Goal: Task Accomplishment & Management: Use online tool/utility

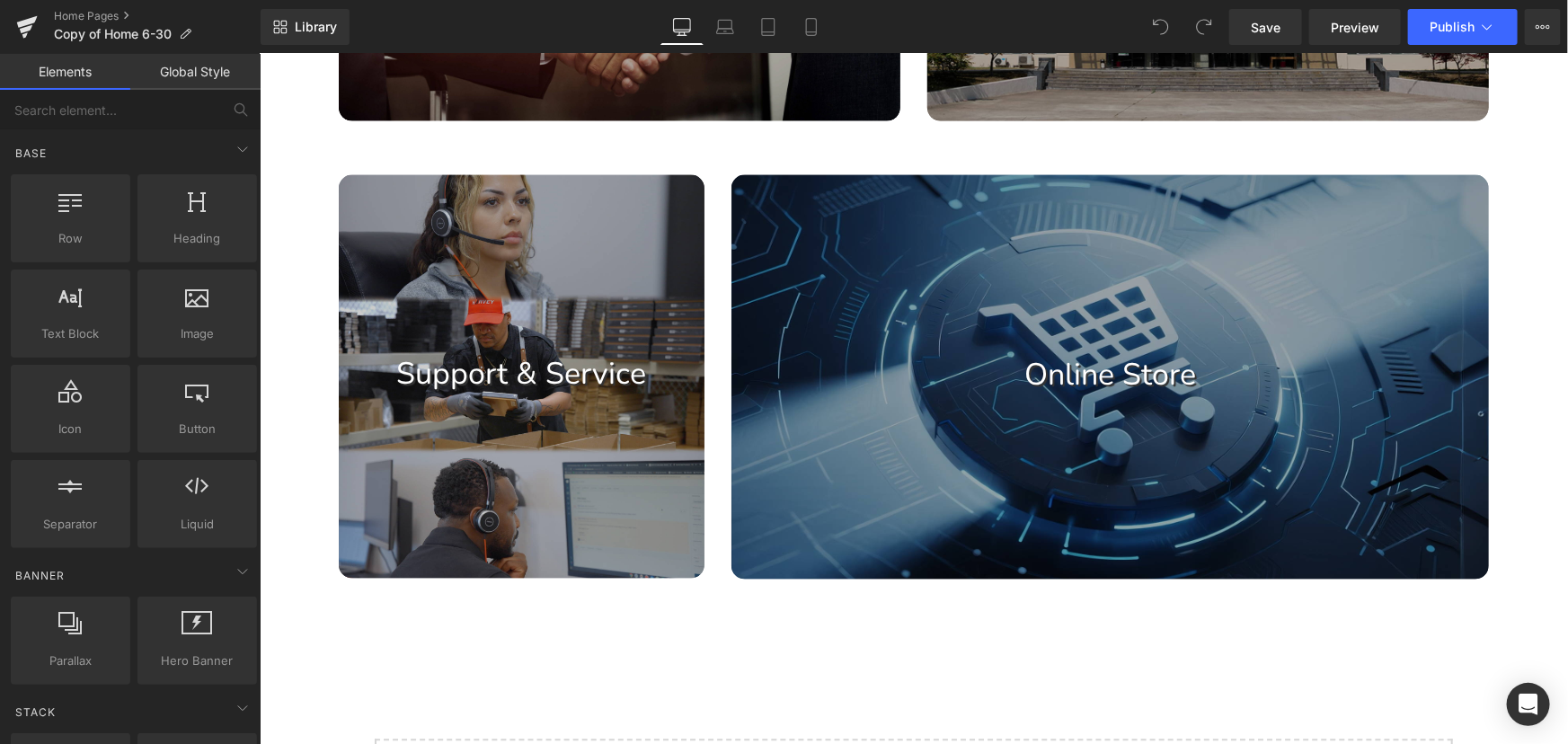
scroll to position [1122, 0]
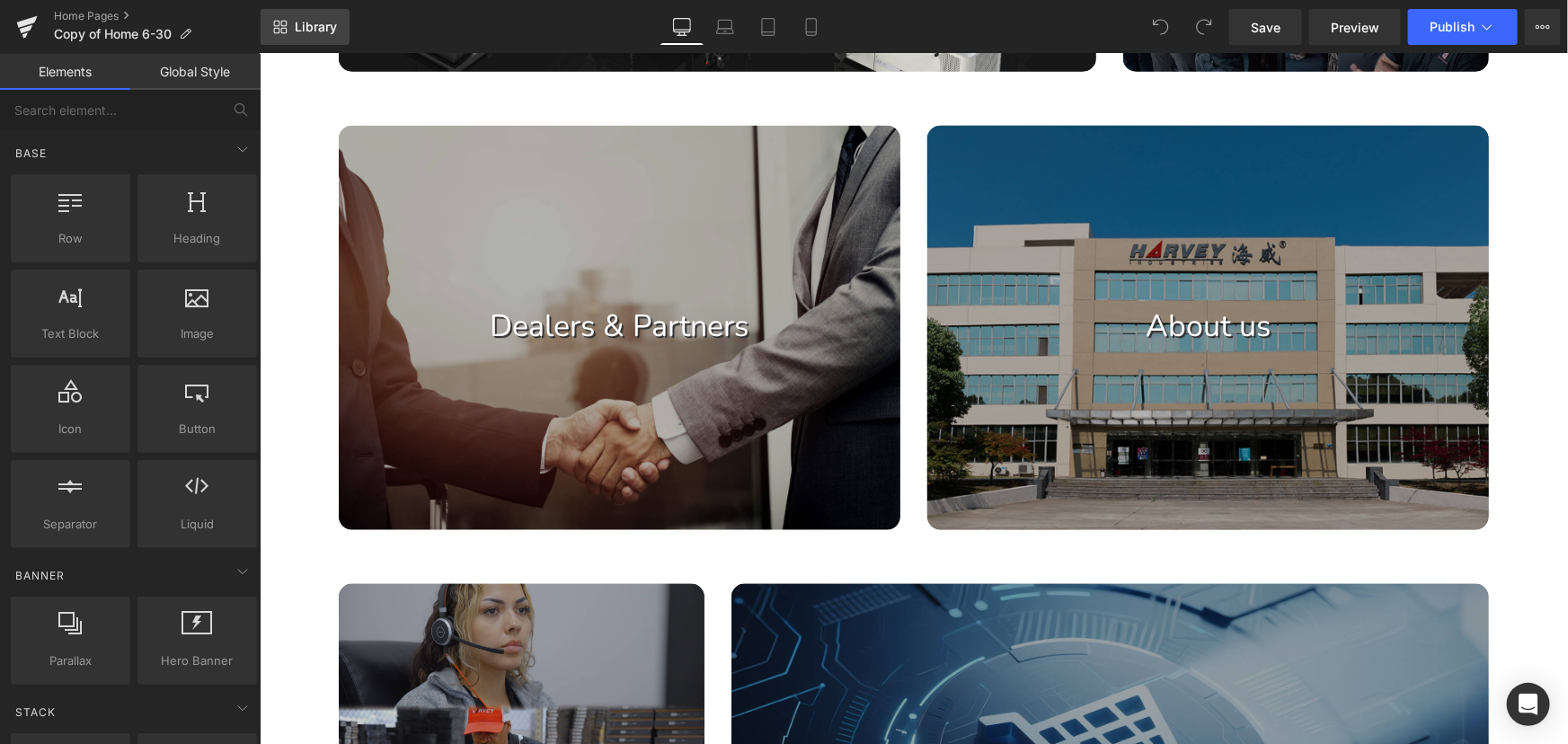
click at [286, 28] on icon at bounding box center [284, 31] width 6 height 6
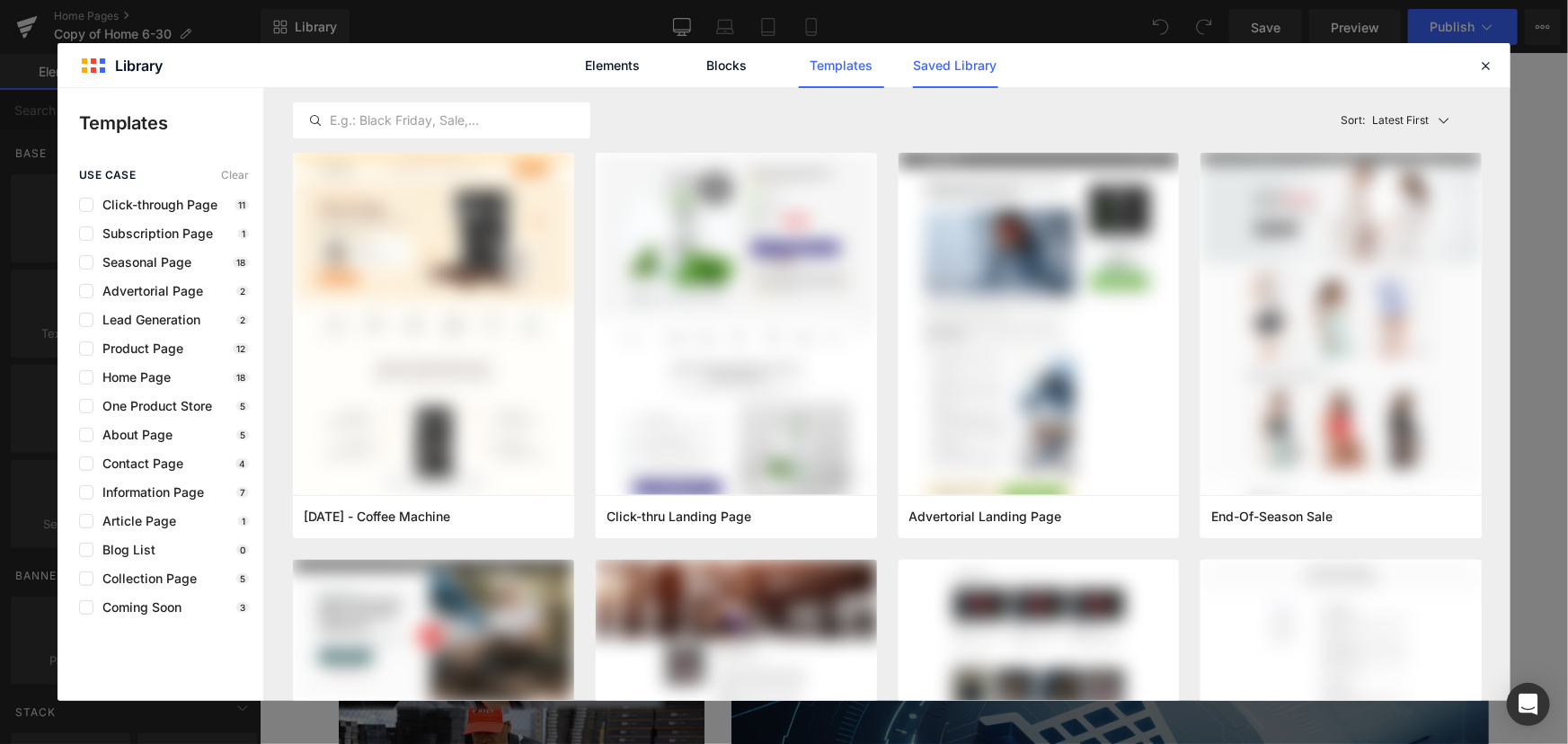
click at [956, 62] on link "Saved Library" at bounding box center [956, 65] width 85 height 45
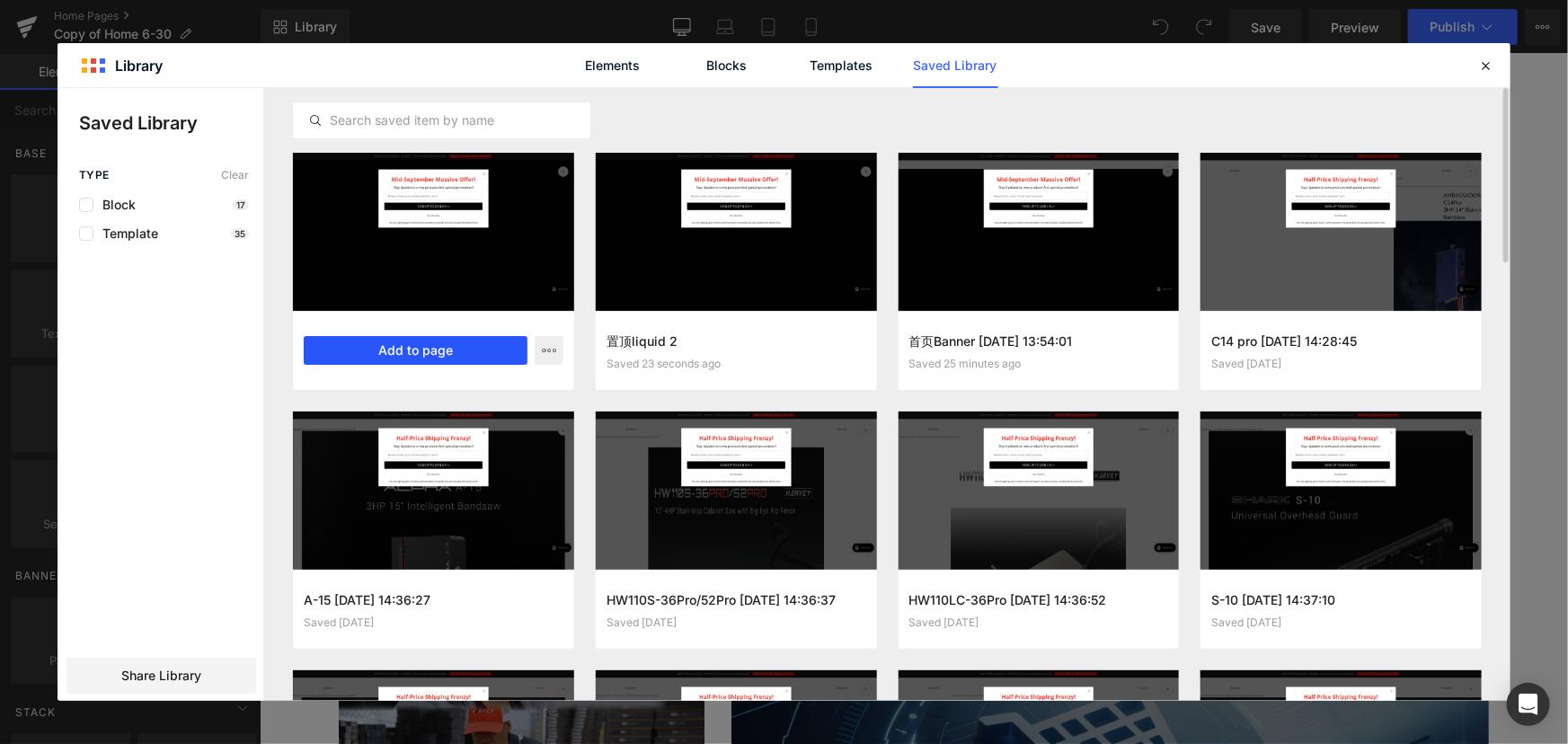
click at [430, 351] on button "Add to page" at bounding box center [415, 350] width 224 height 29
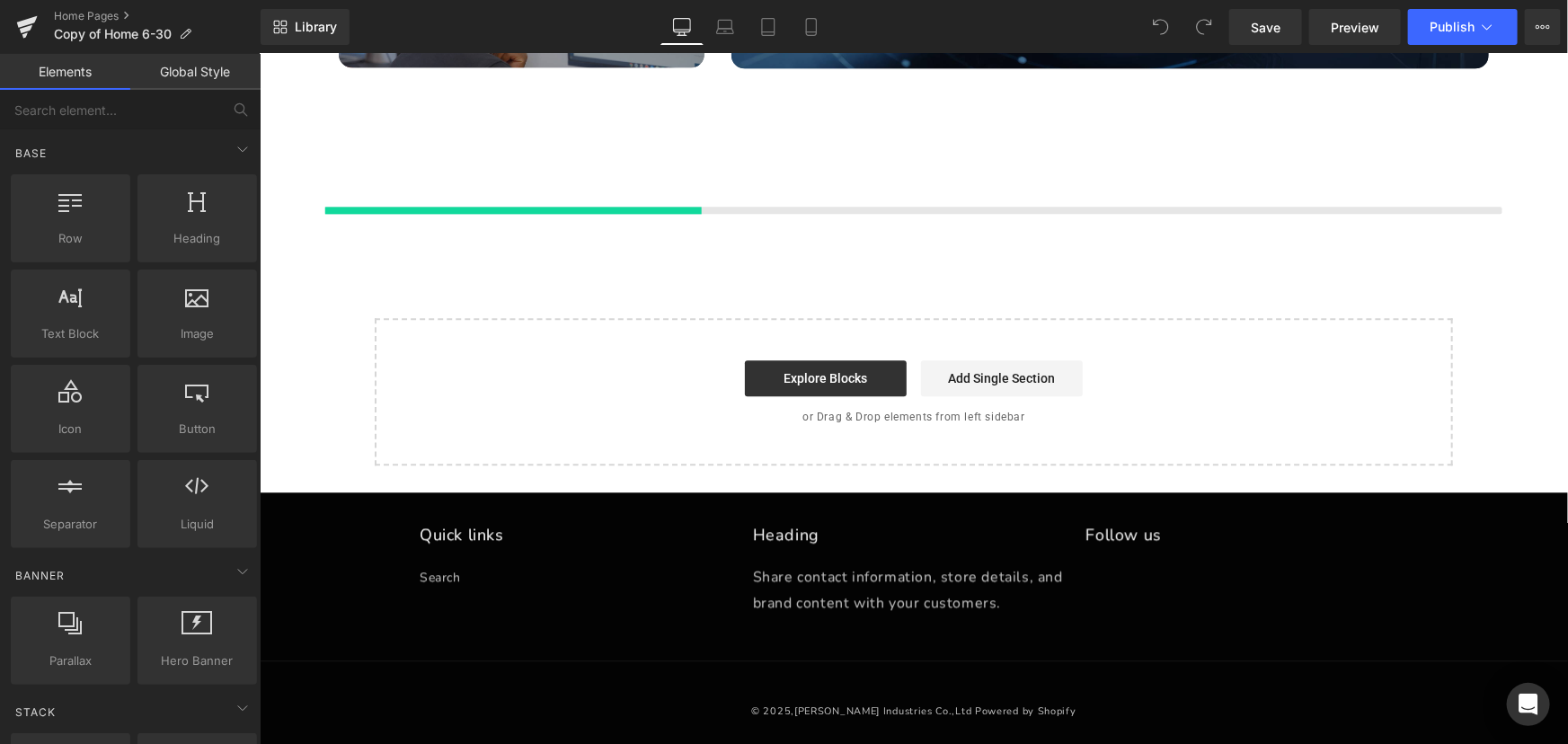
scroll to position [2049, 0]
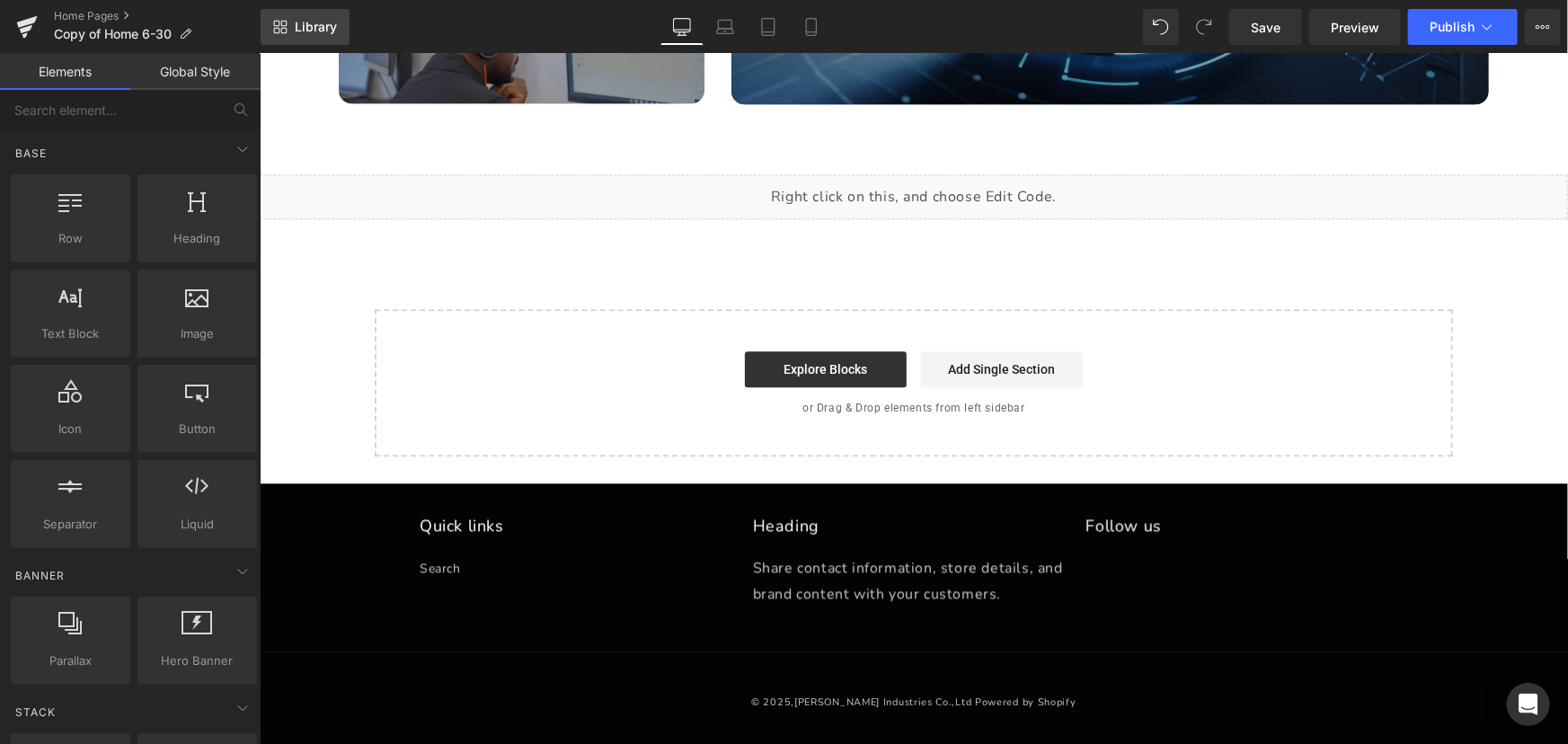
click at [318, 24] on span "Library" at bounding box center [316, 27] width 43 height 16
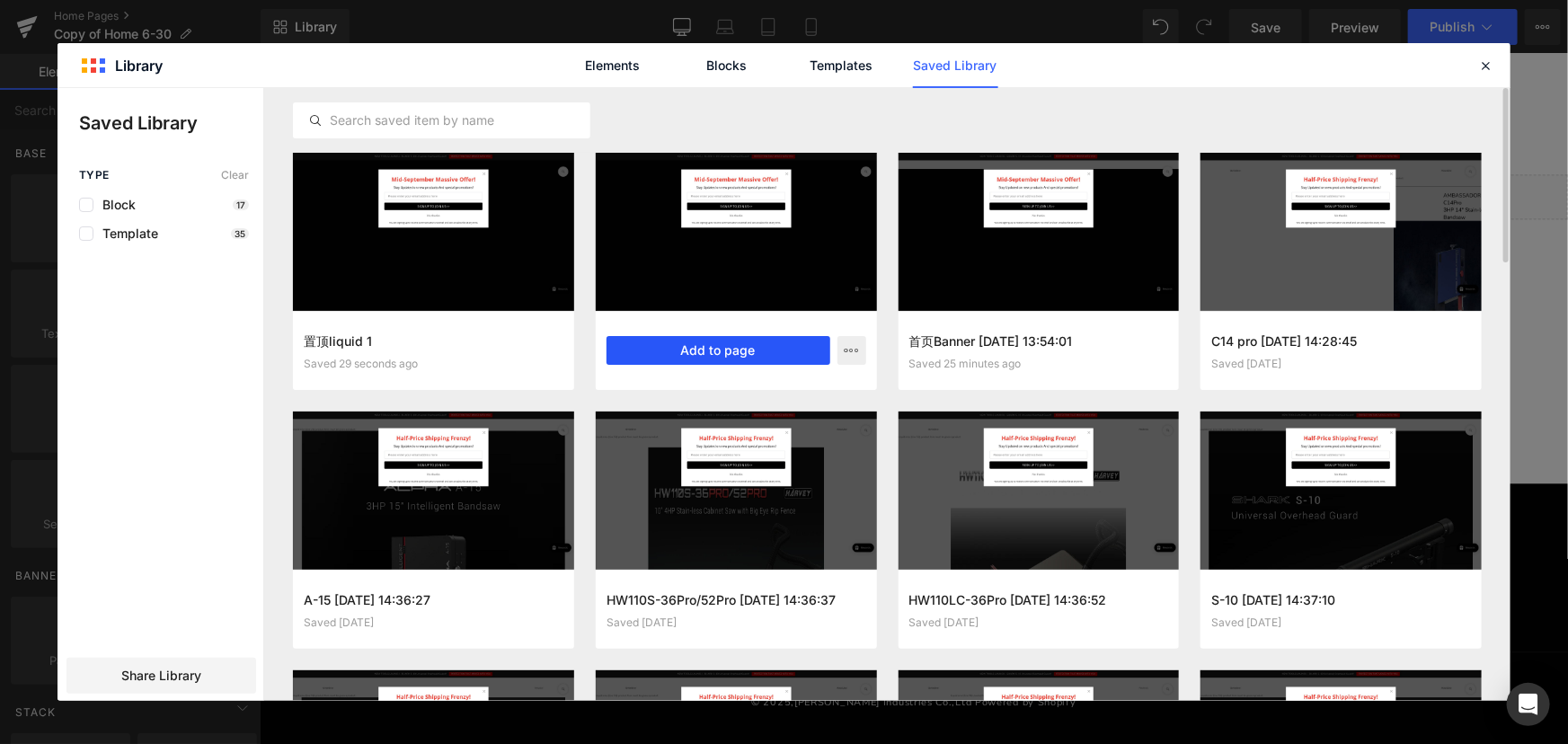
click at [785, 352] on button "Add to page" at bounding box center [717, 350] width 224 height 29
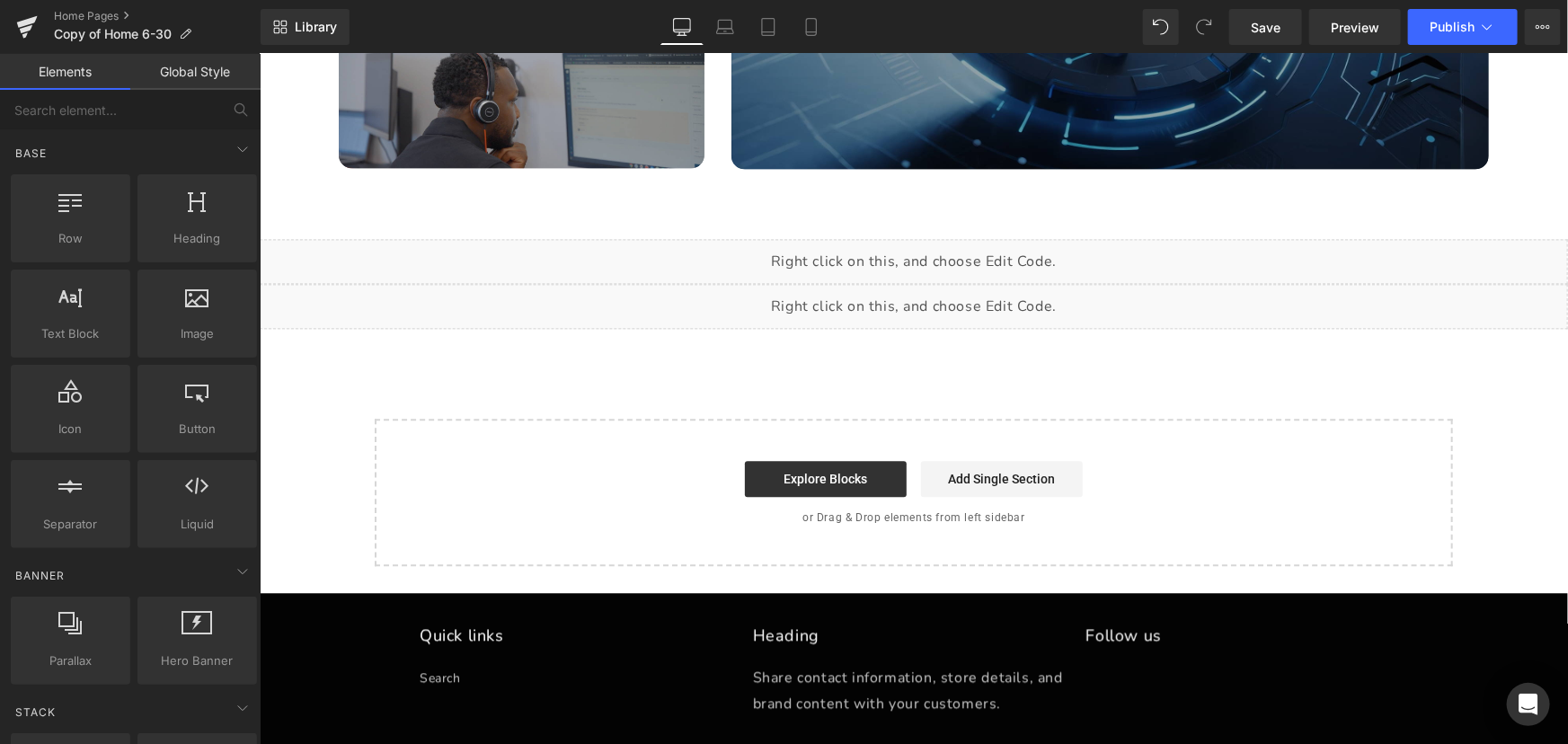
scroll to position [1931, 0]
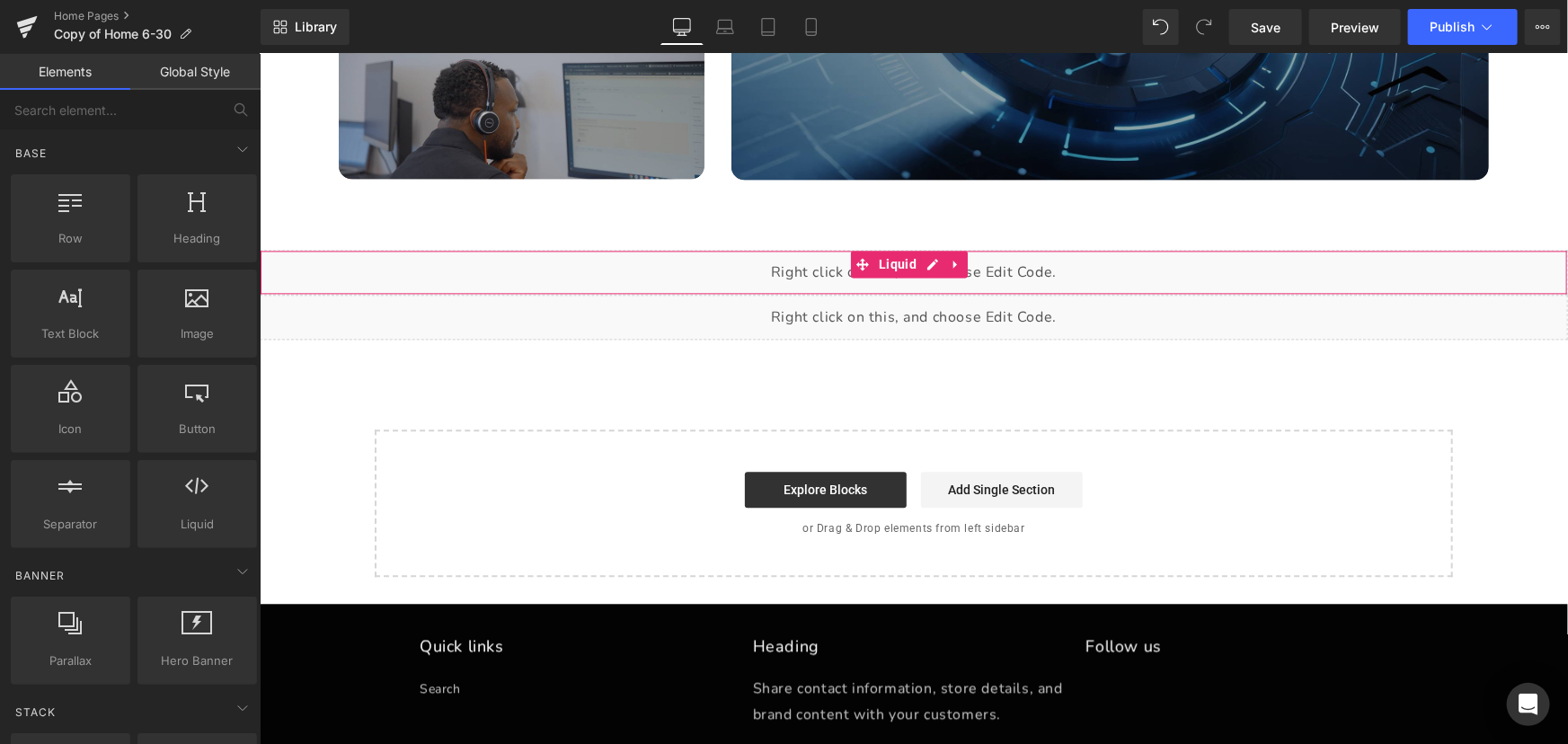
click at [928, 271] on div "Liquid" at bounding box center [912, 270] width 1309 height 45
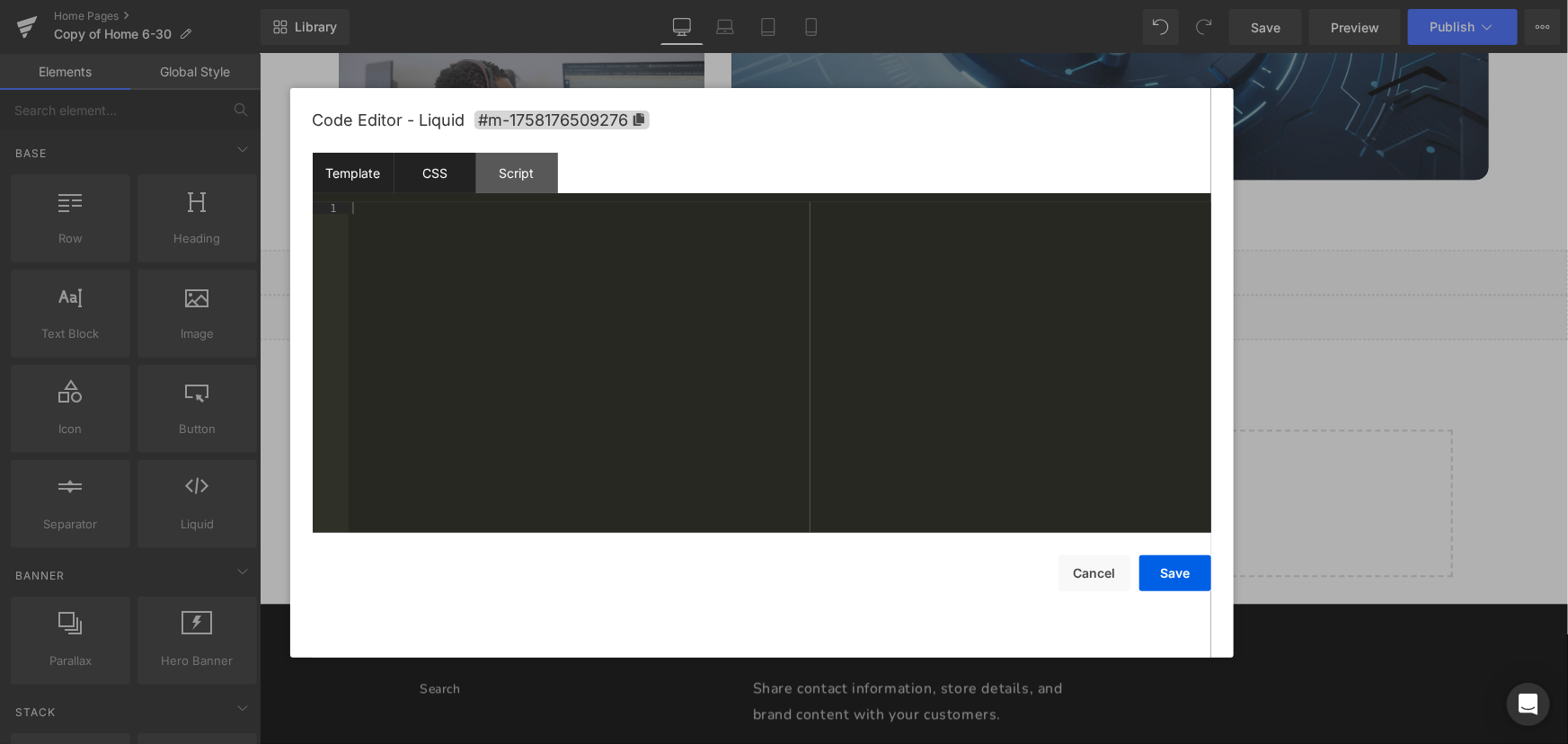
click at [463, 171] on div "CSS" at bounding box center [435, 173] width 81 height 41
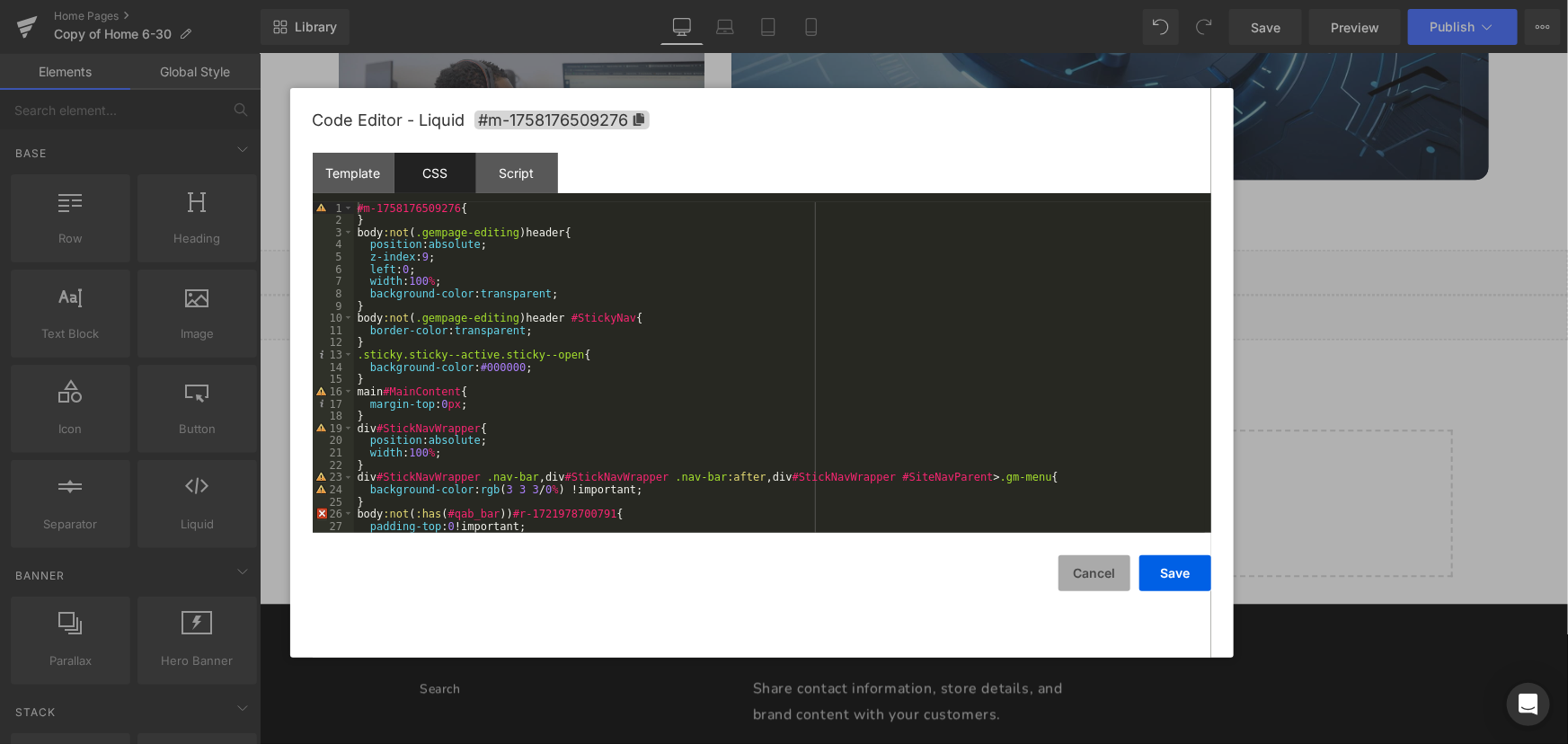
click at [1093, 578] on button "Cancel" at bounding box center [1094, 573] width 72 height 36
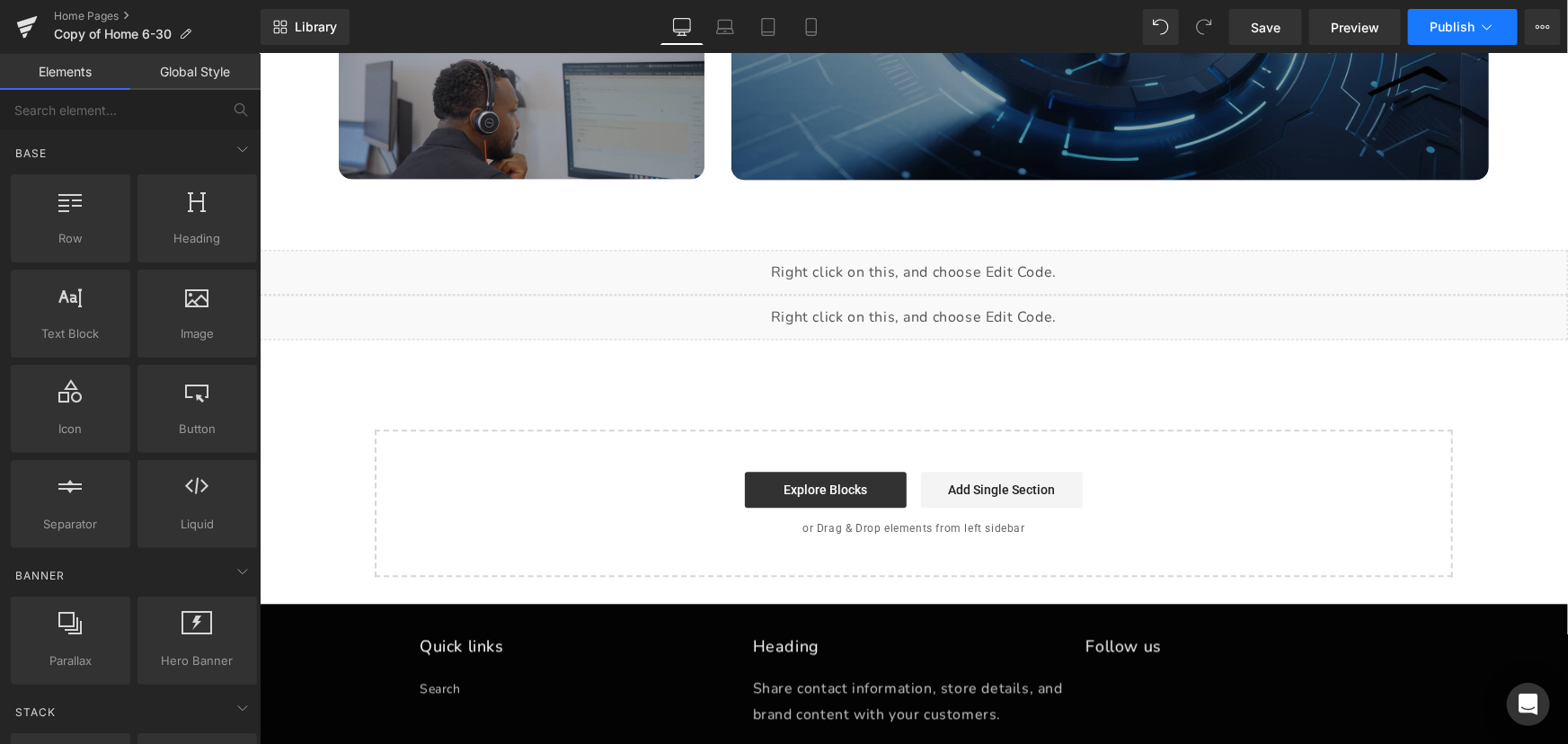
click at [1468, 27] on span "Publish" at bounding box center [1452, 27] width 45 height 14
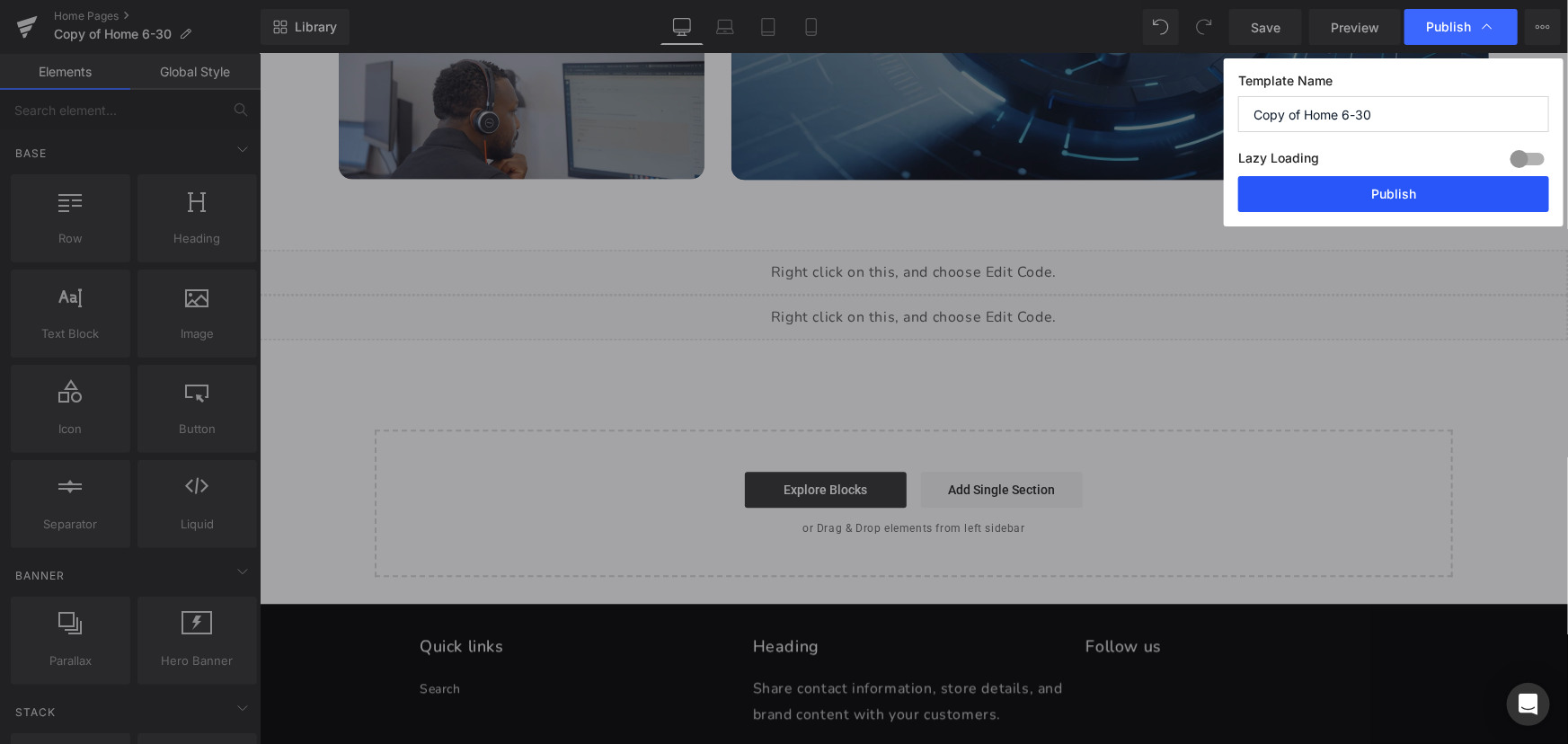
click at [1414, 204] on button "Publish" at bounding box center [1393, 194] width 311 height 36
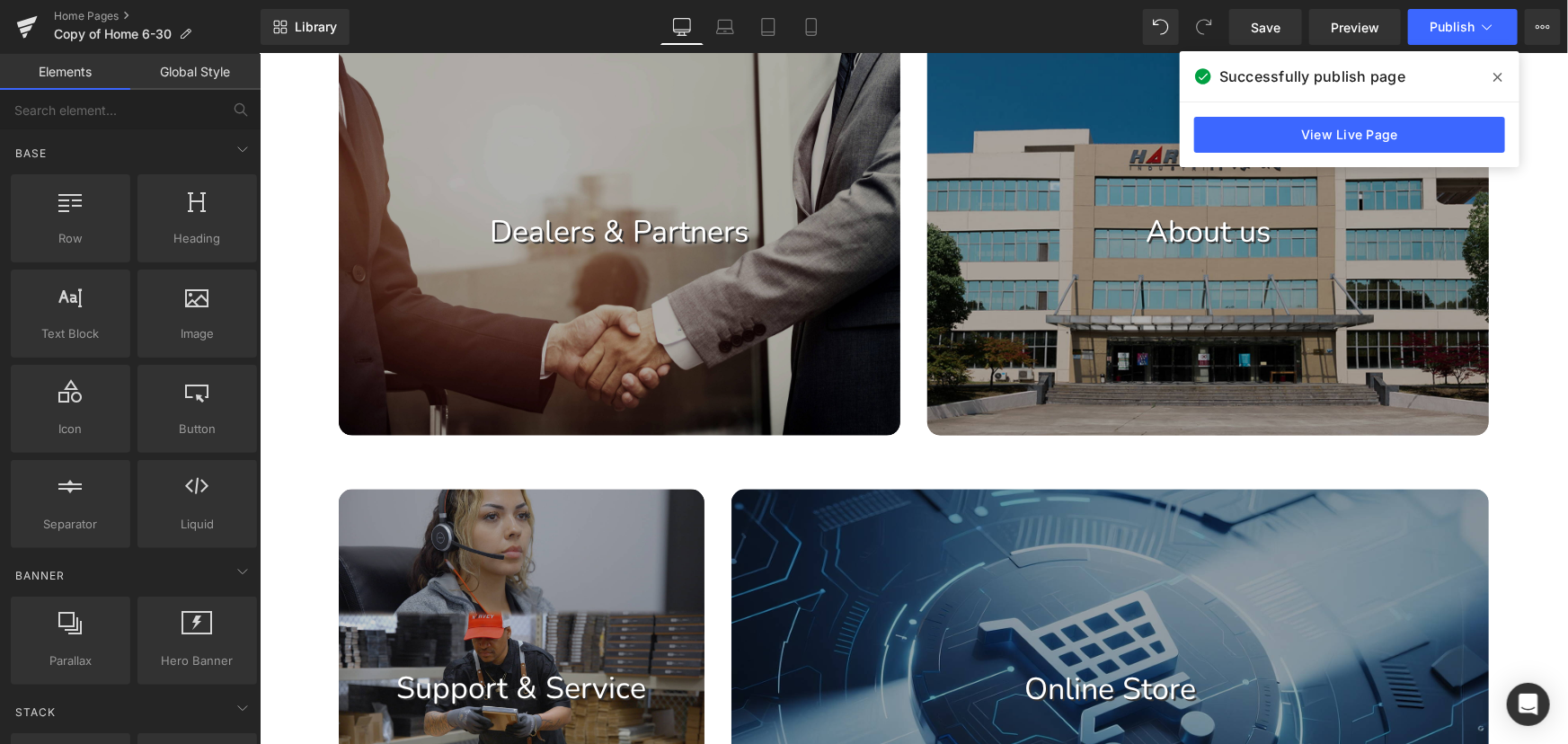
scroll to position [1196, 0]
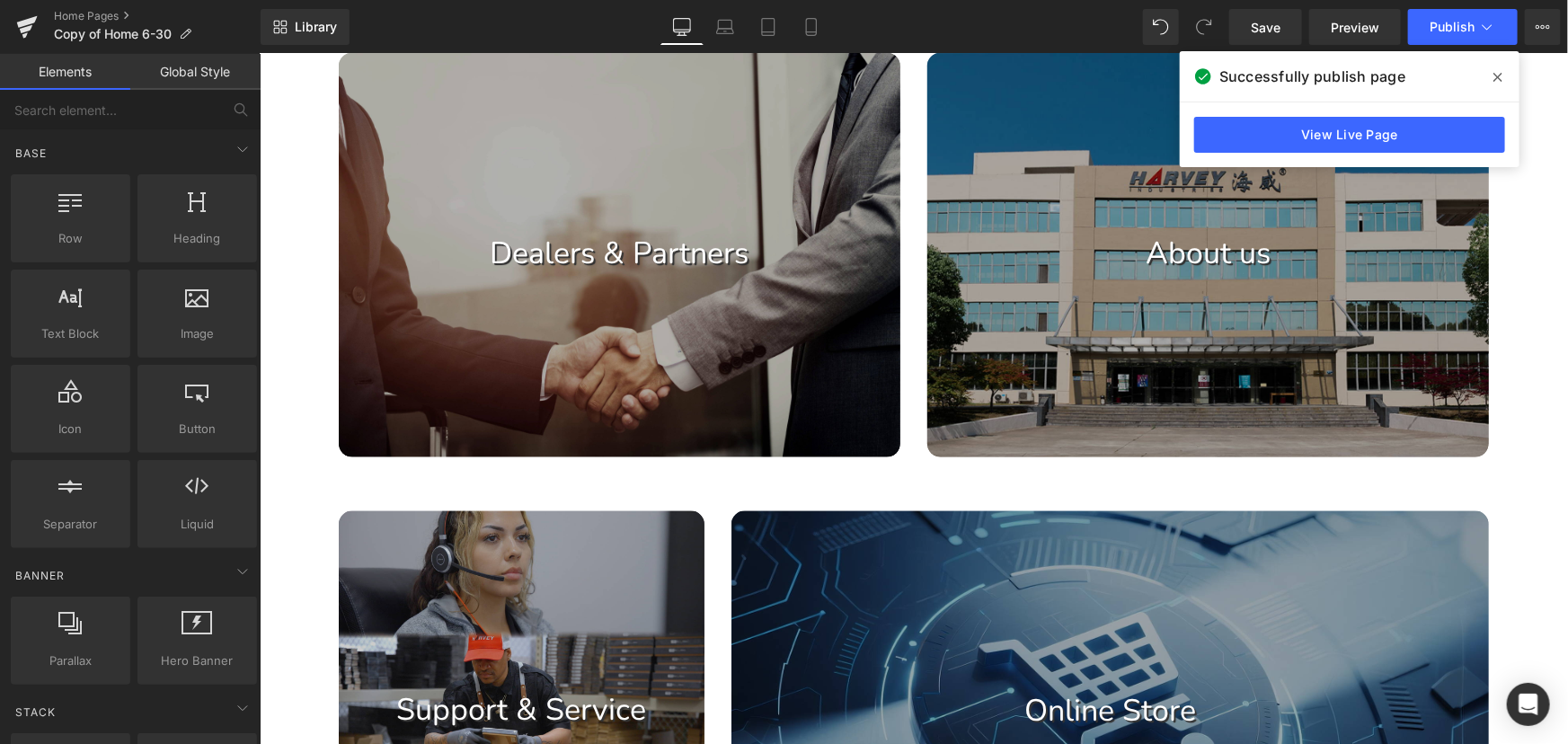
click at [1500, 75] on icon at bounding box center [1497, 77] width 9 height 14
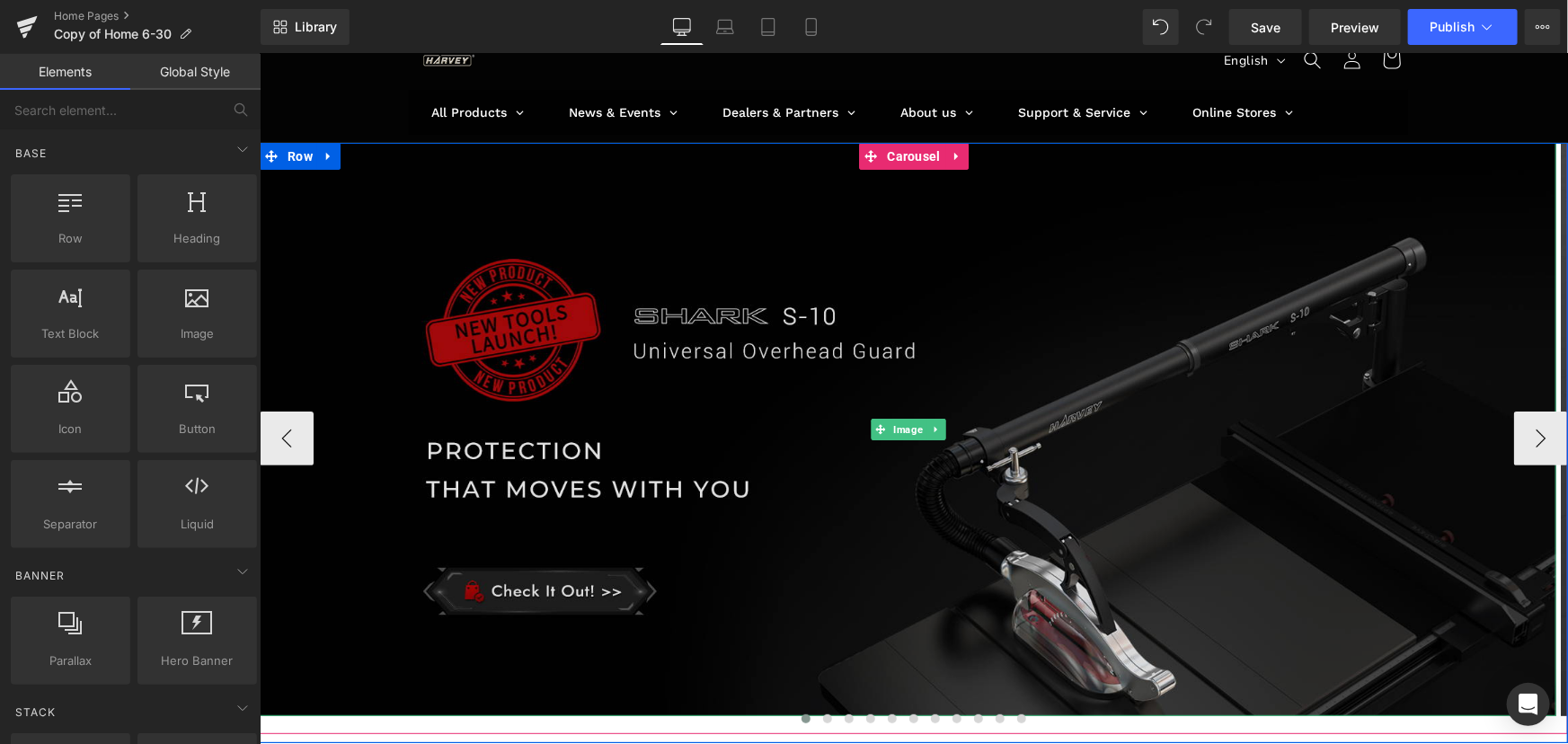
scroll to position [244, 0]
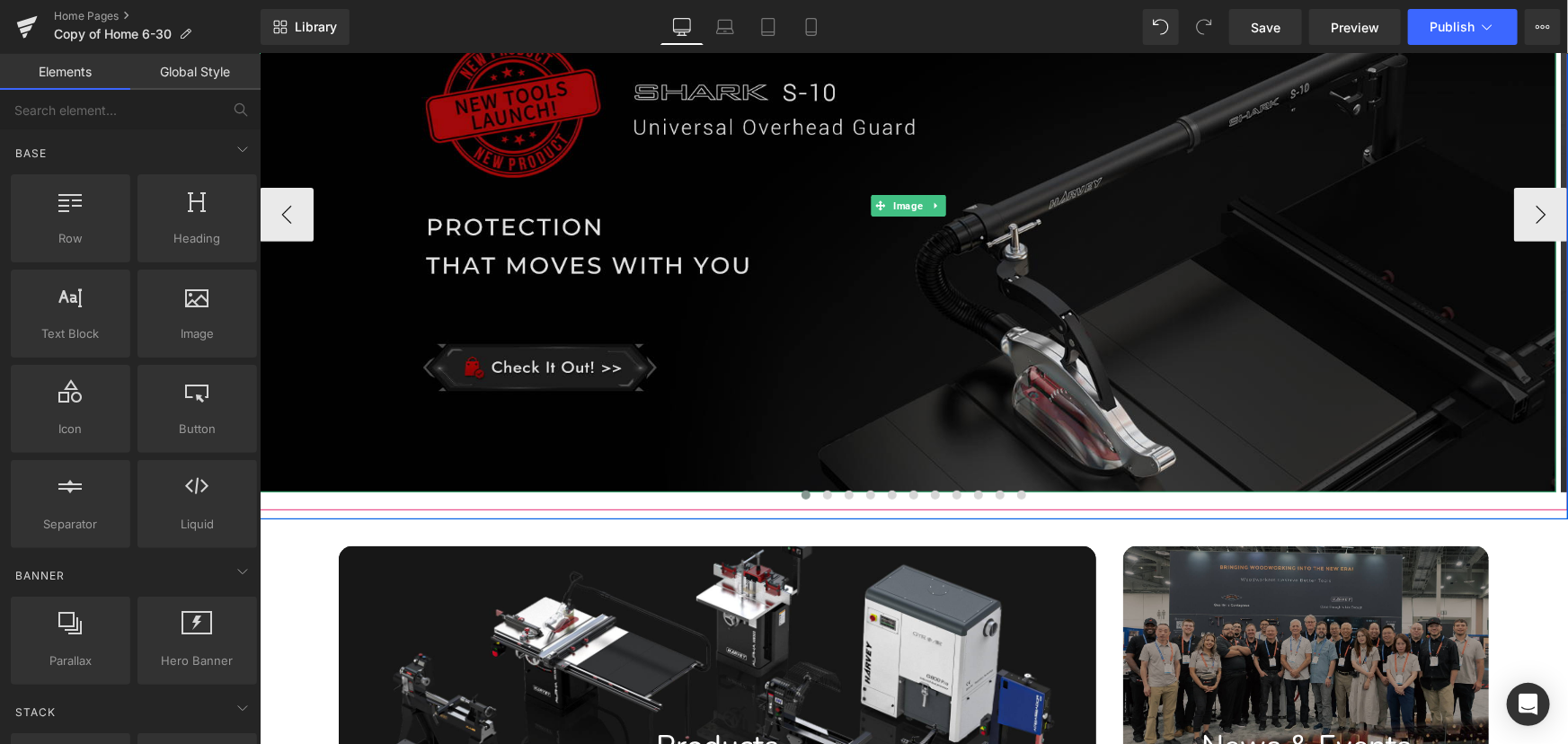
click at [681, 223] on img at bounding box center [906, 206] width 1297 height 574
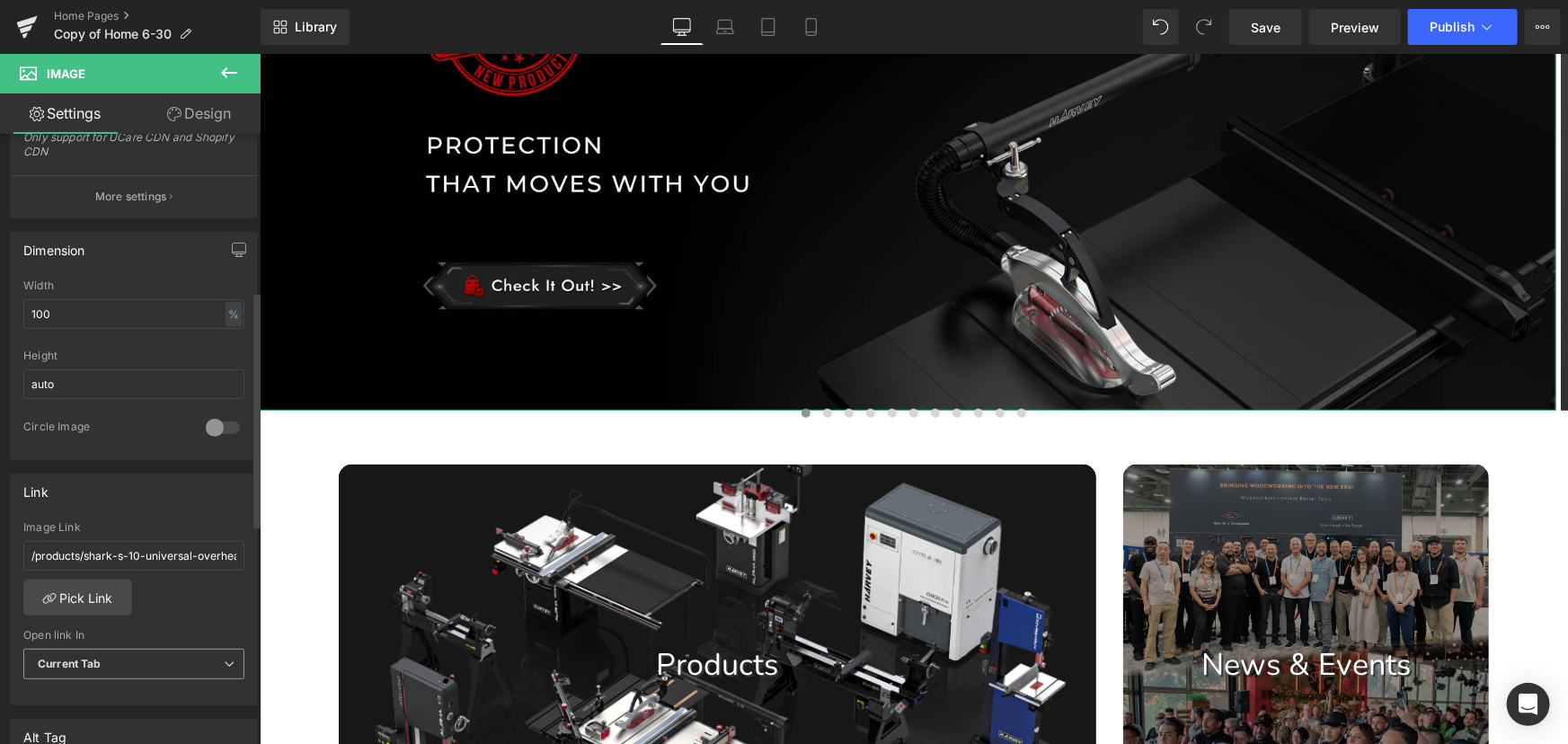
scroll to position [490, 0]
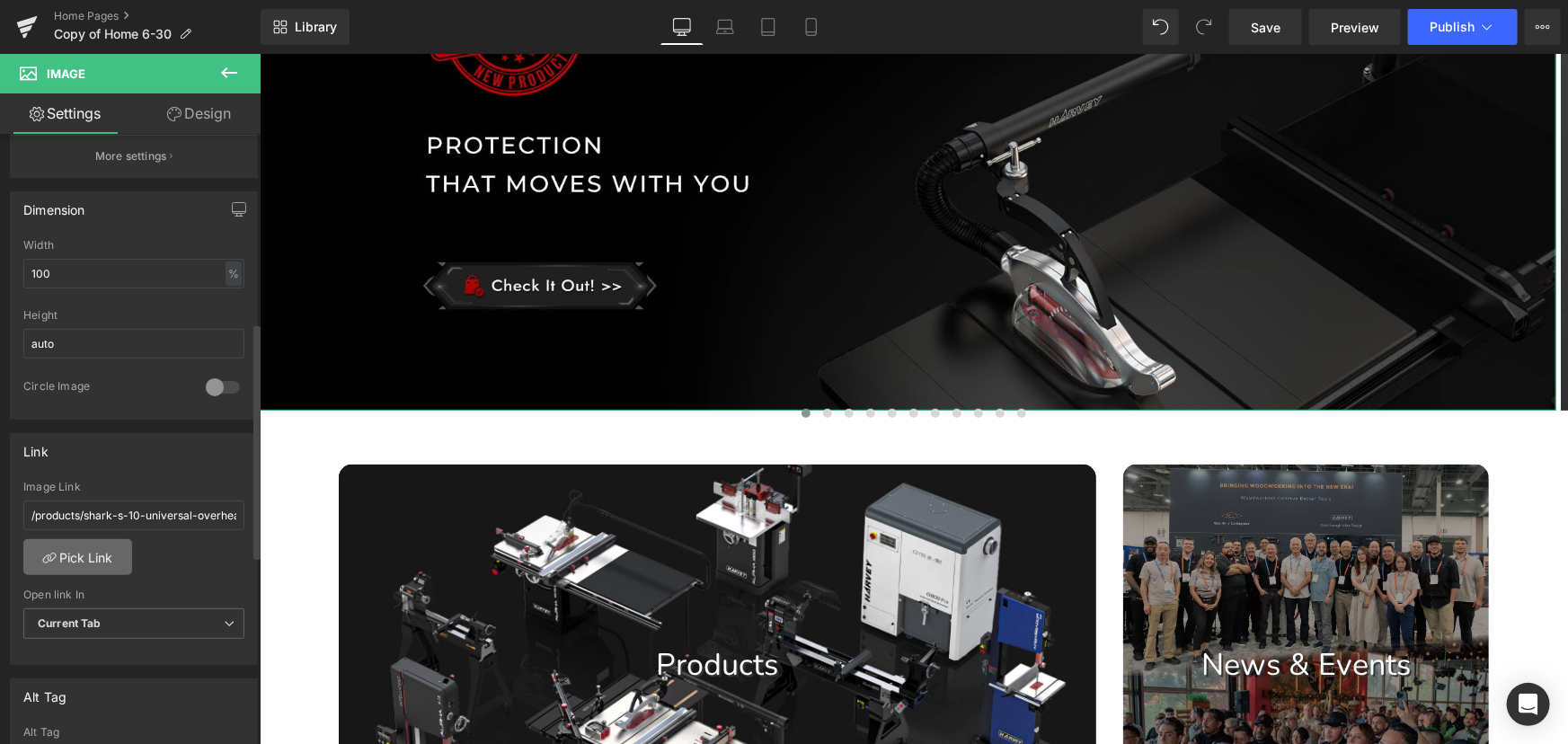
click at [82, 553] on link "Pick Link" at bounding box center [78, 557] width 108 height 36
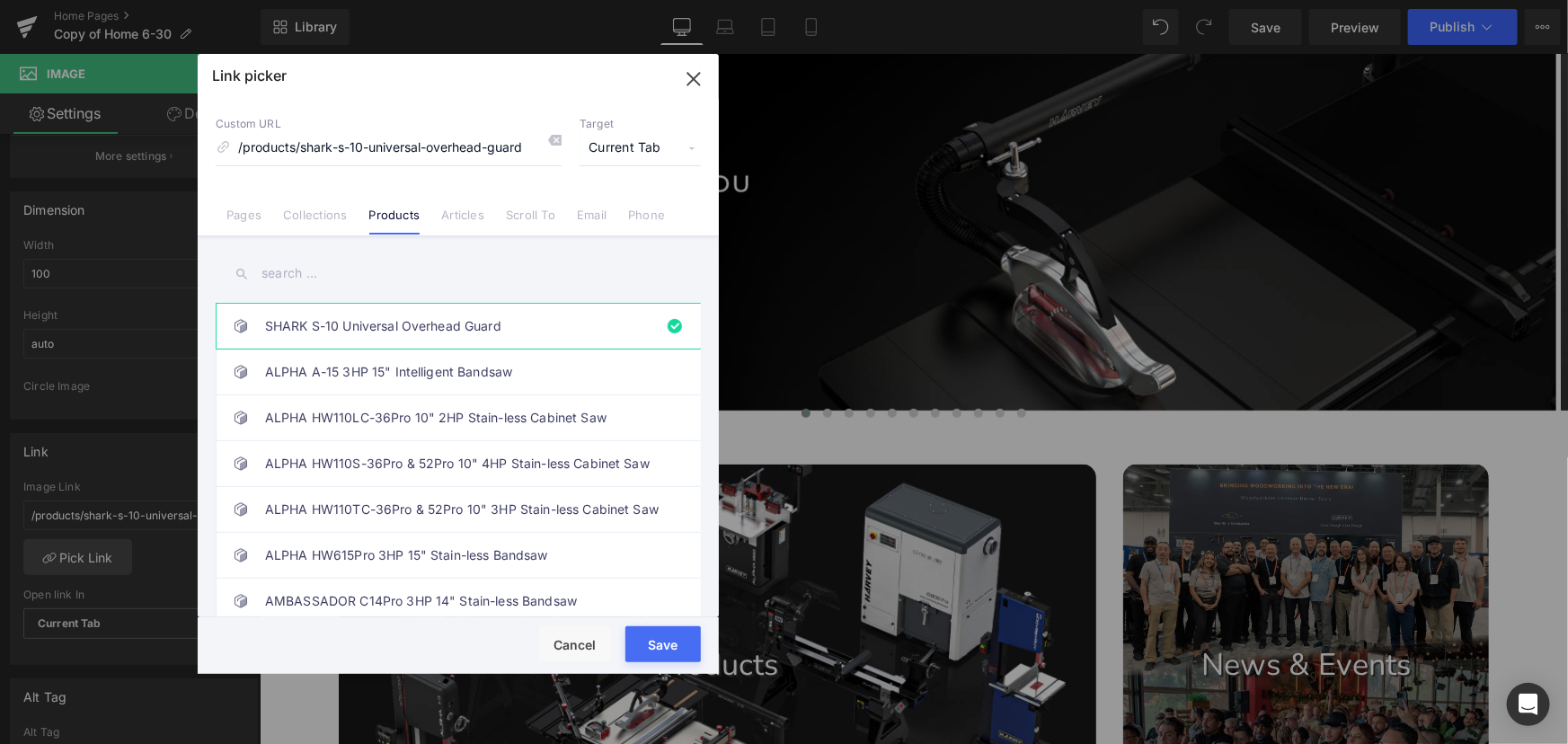
click at [342, 269] on input "text" at bounding box center [458, 273] width 485 height 41
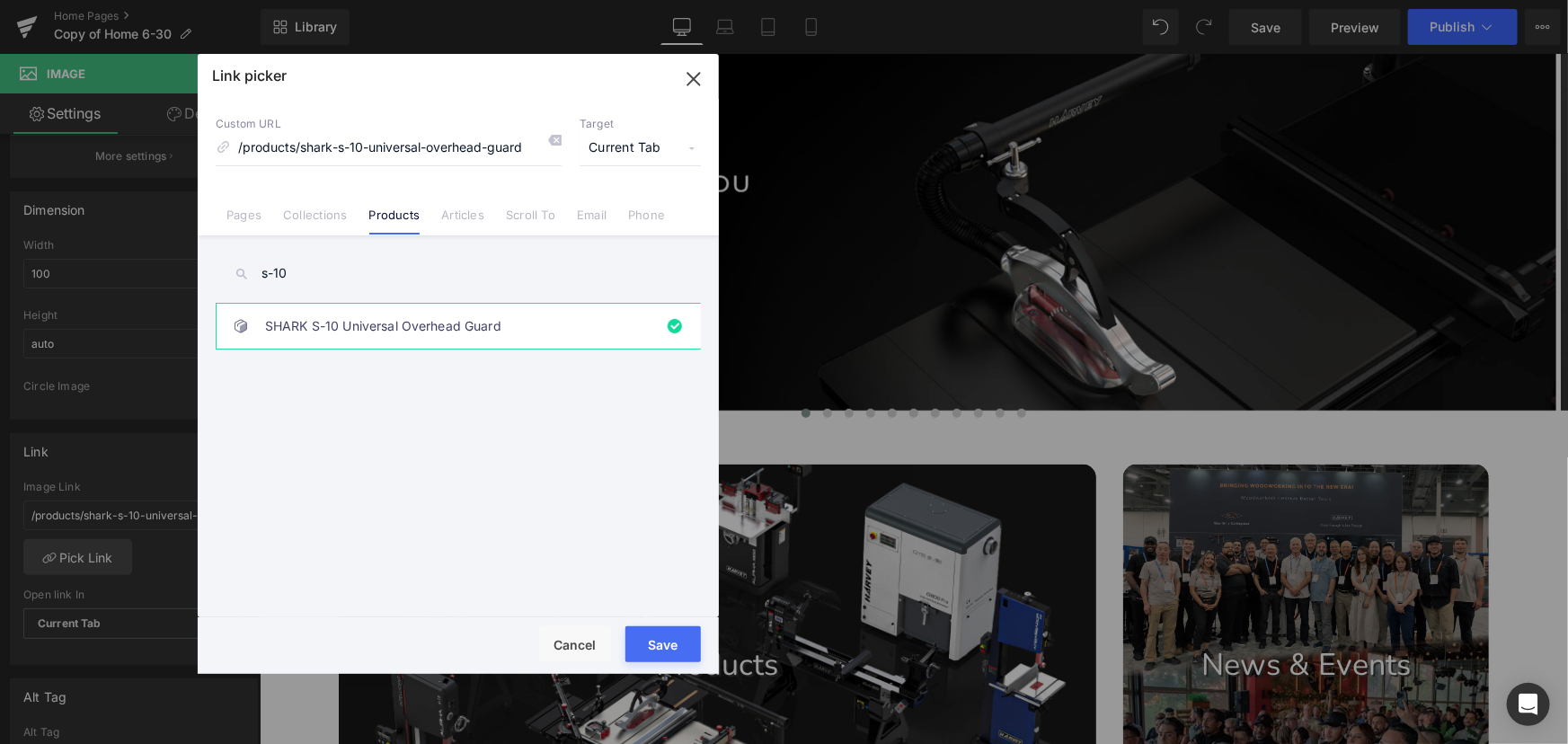
type input "s-10"
click at [665, 648] on button "Save" at bounding box center [663, 644] width 76 height 36
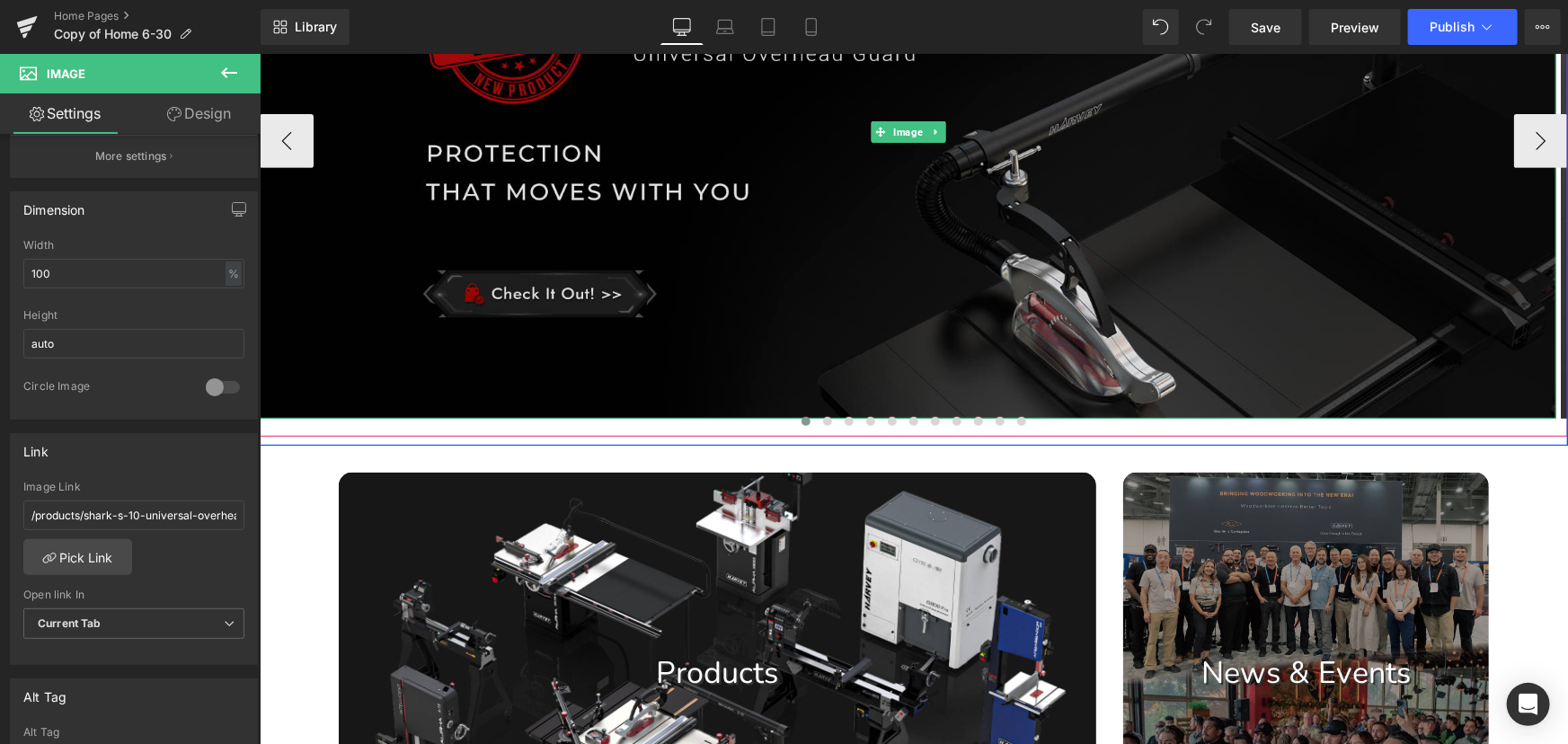
scroll to position [326, 0]
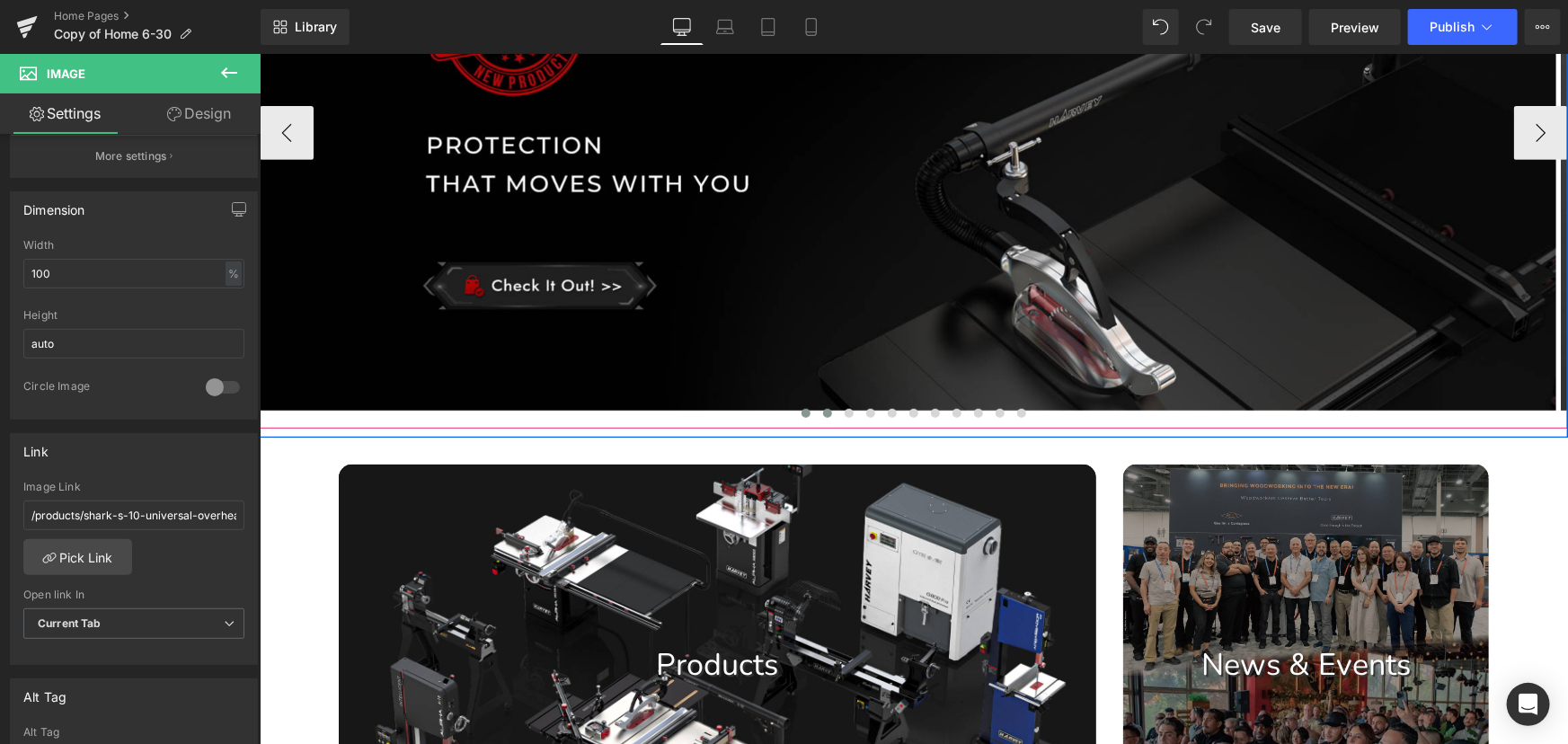
click at [822, 417] on span at bounding box center [826, 412] width 9 height 9
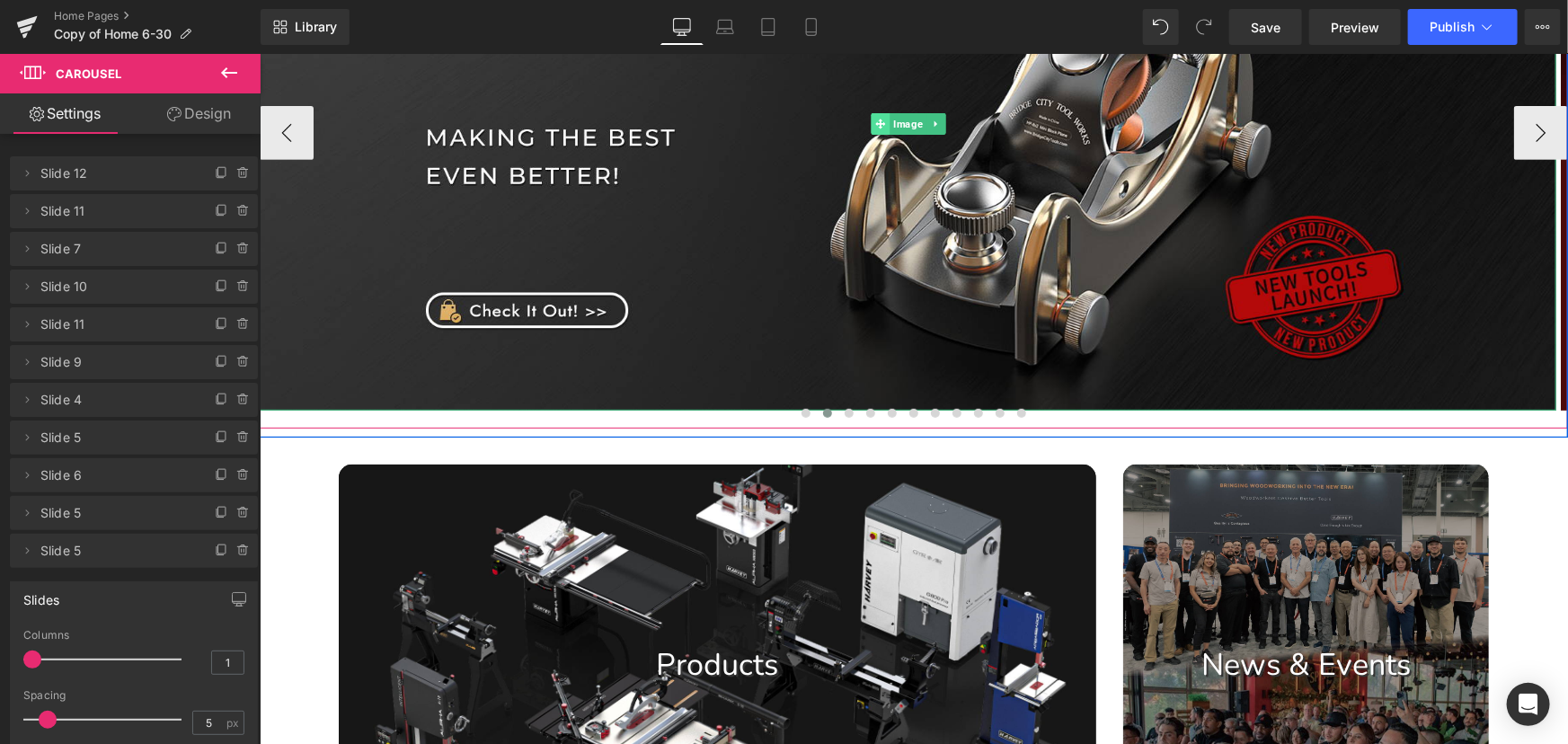
click at [874, 128] on icon at bounding box center [879, 122] width 10 height 11
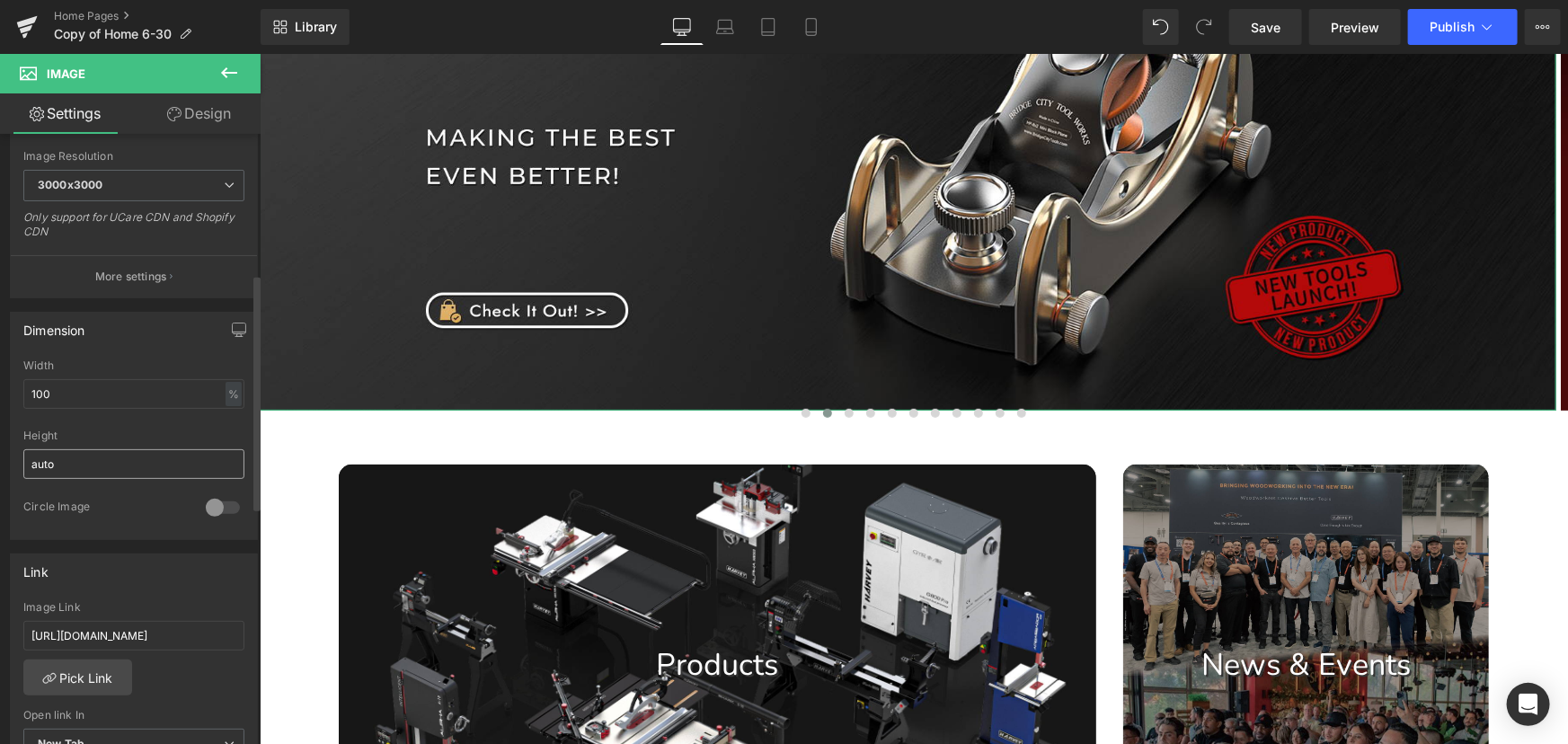
scroll to position [571, 0]
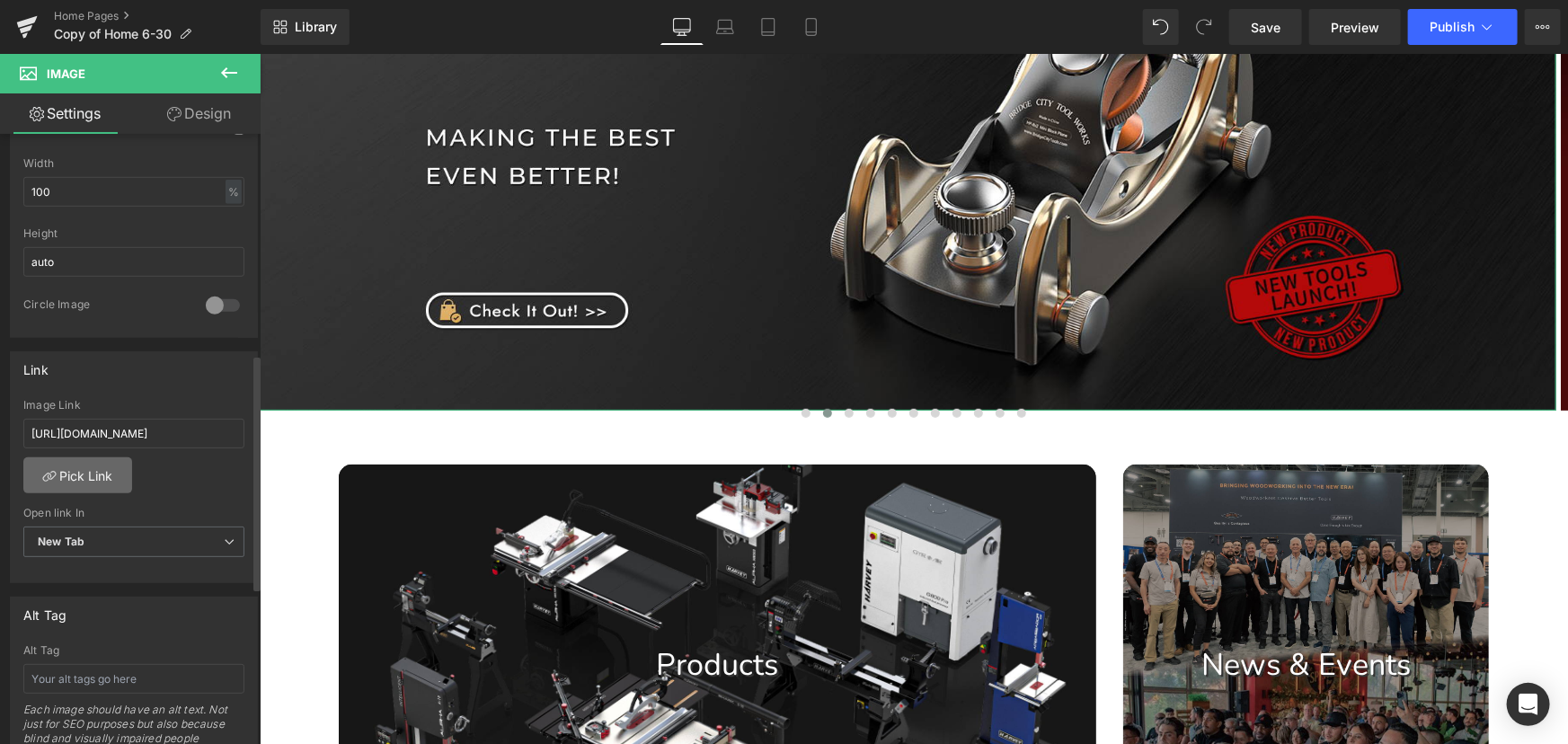
click at [80, 473] on link "Pick Link" at bounding box center [78, 475] width 108 height 36
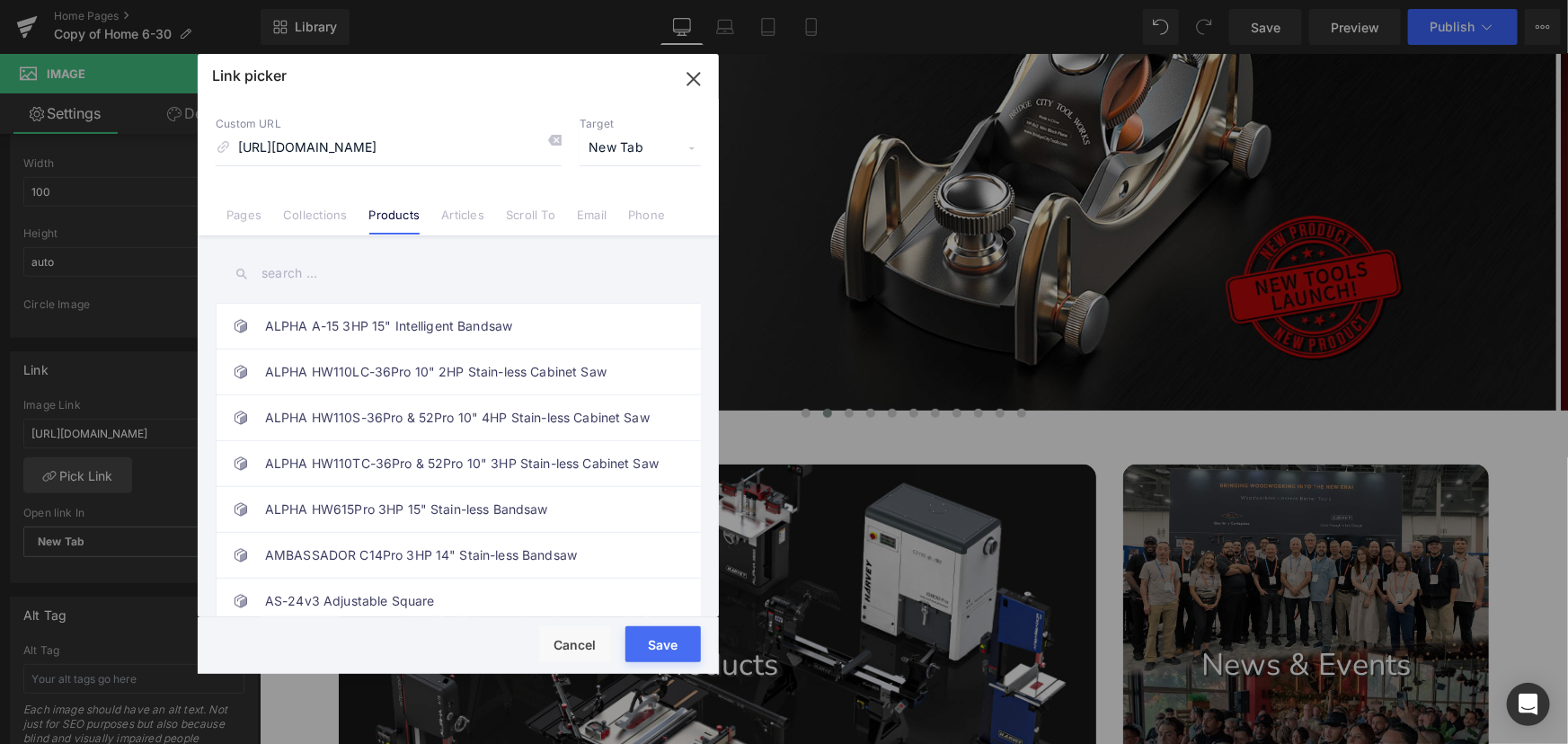
scroll to position [0, 0]
click at [334, 269] on input "text" at bounding box center [458, 273] width 485 height 41
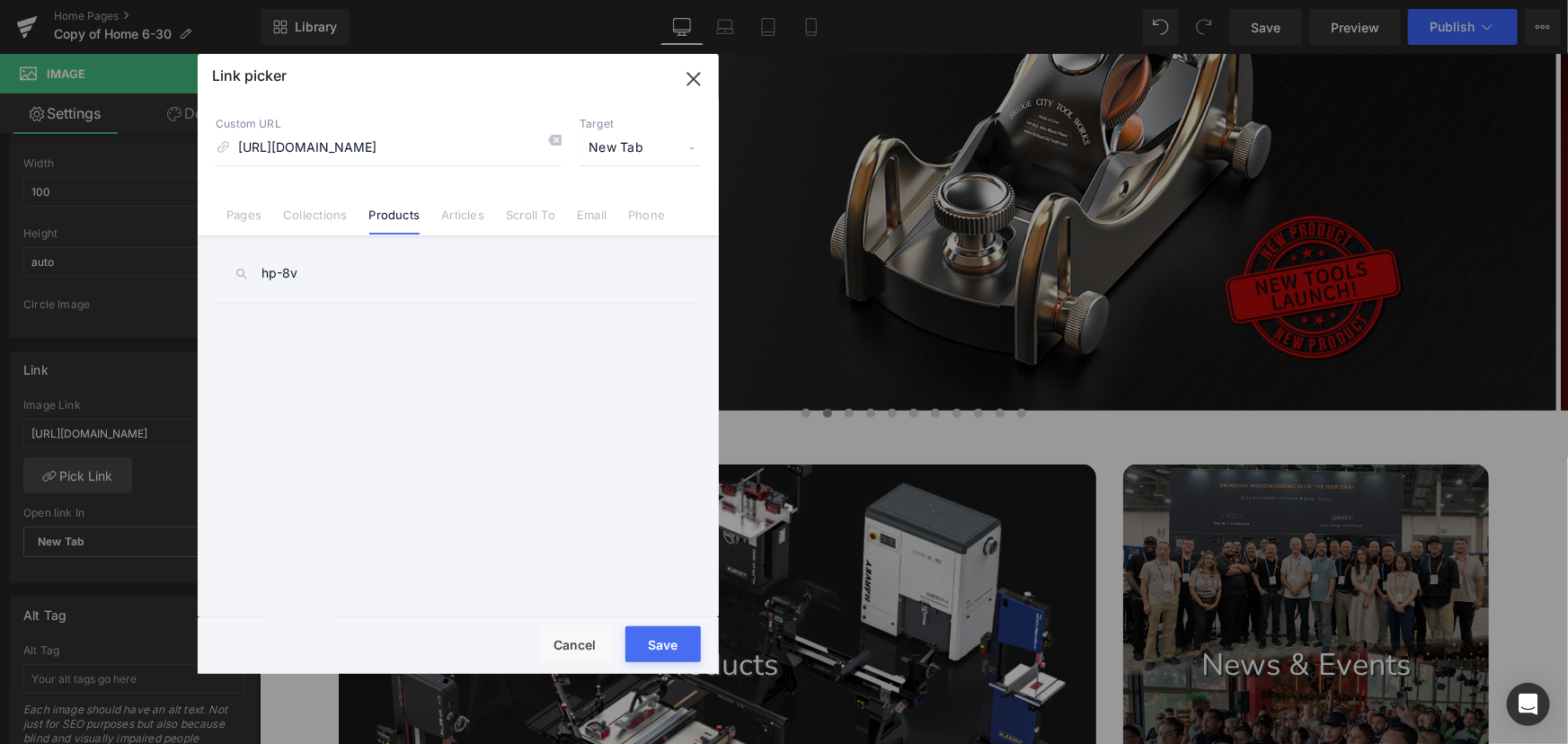
type input "hp-8v2"
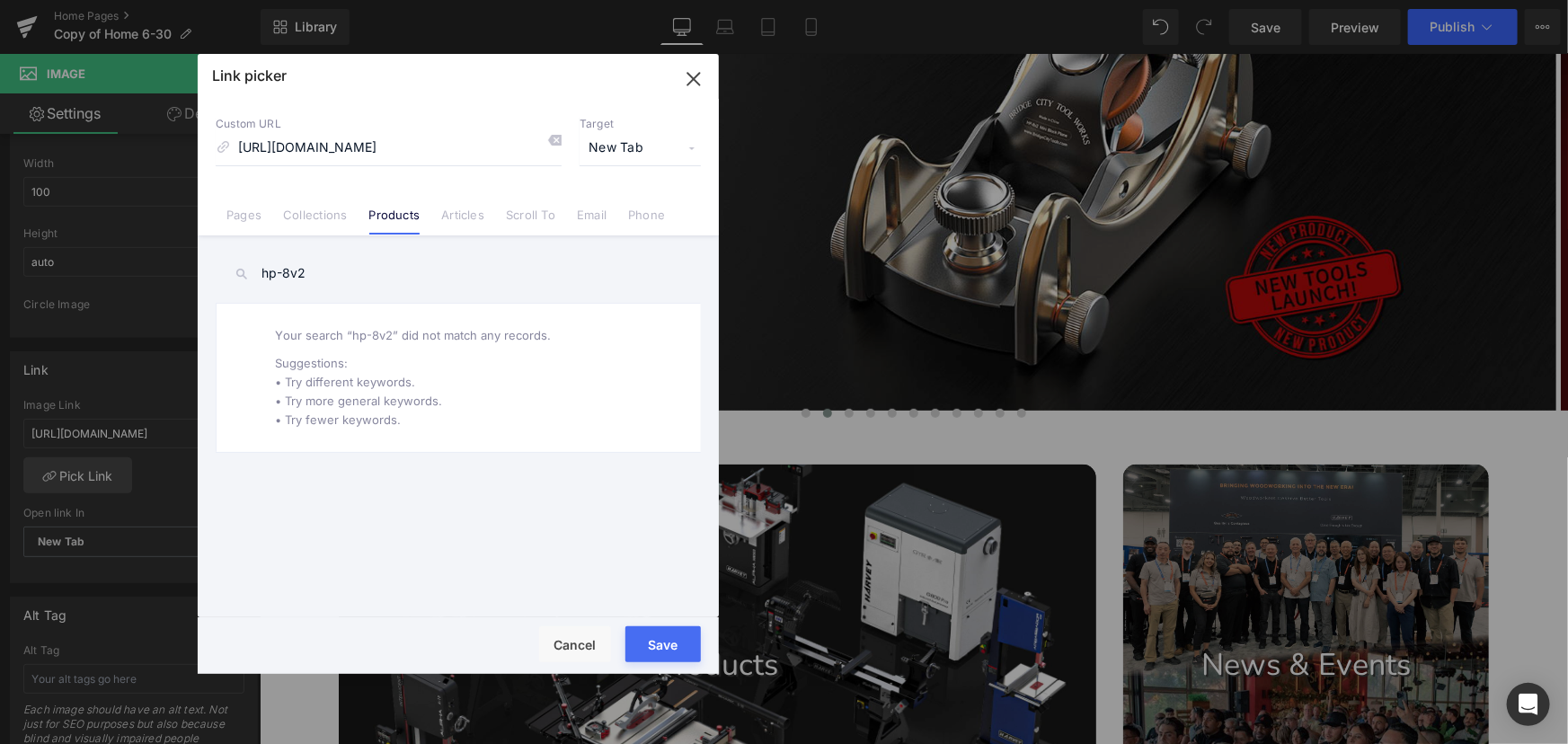
click at [695, 78] on icon "button" at bounding box center [694, 78] width 12 height 12
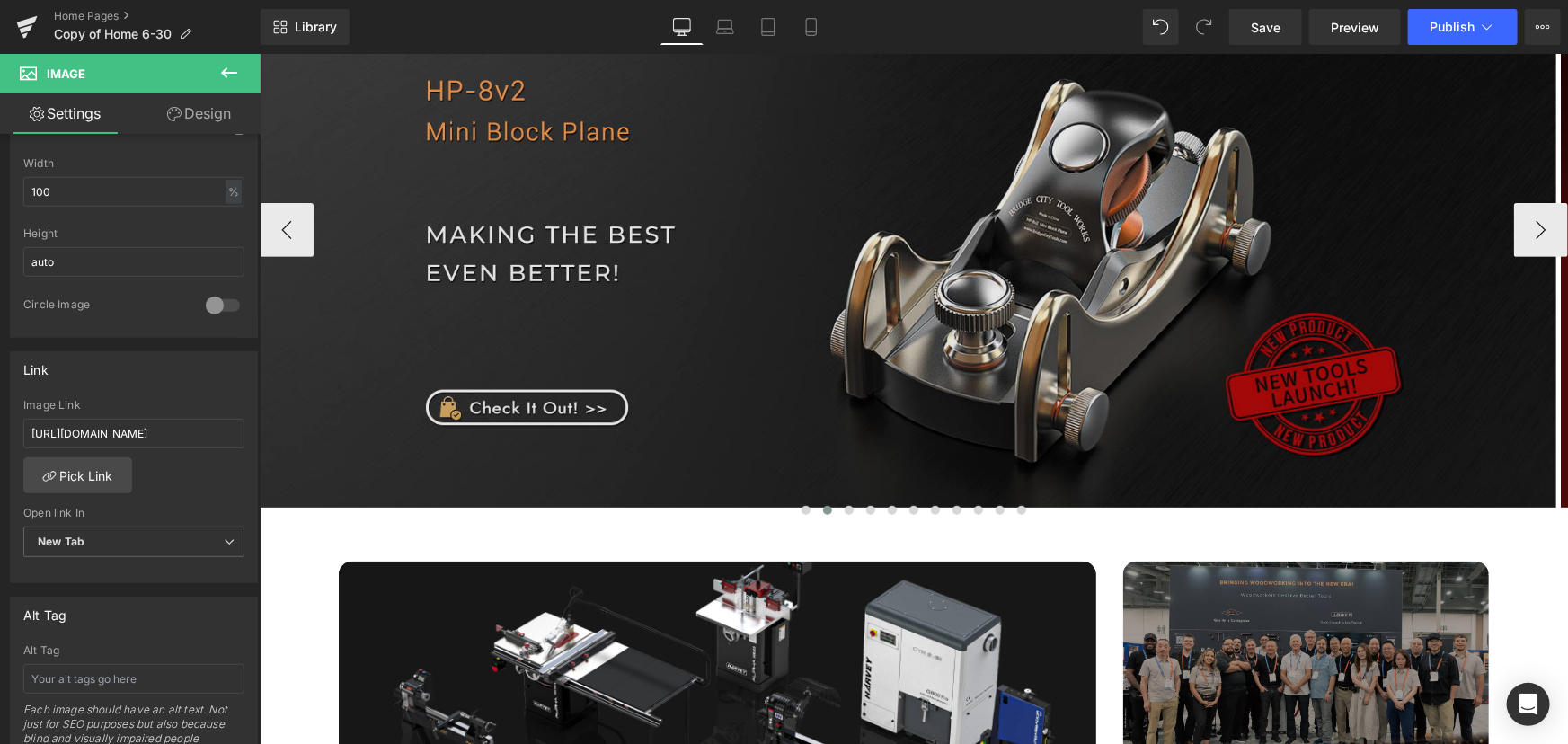
scroll to position [163, 0]
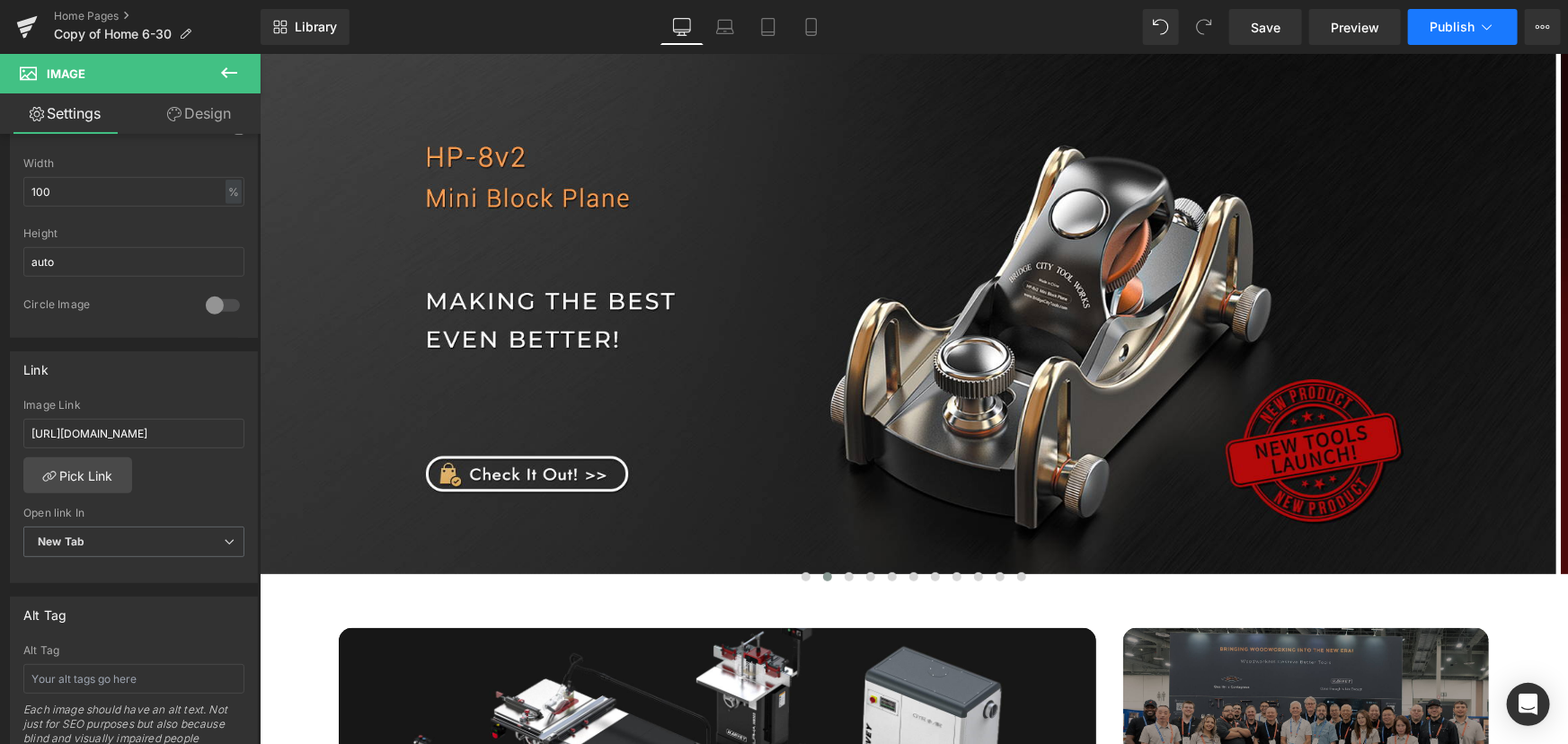
click at [1461, 38] on button "Publish" at bounding box center [1463, 27] width 109 height 36
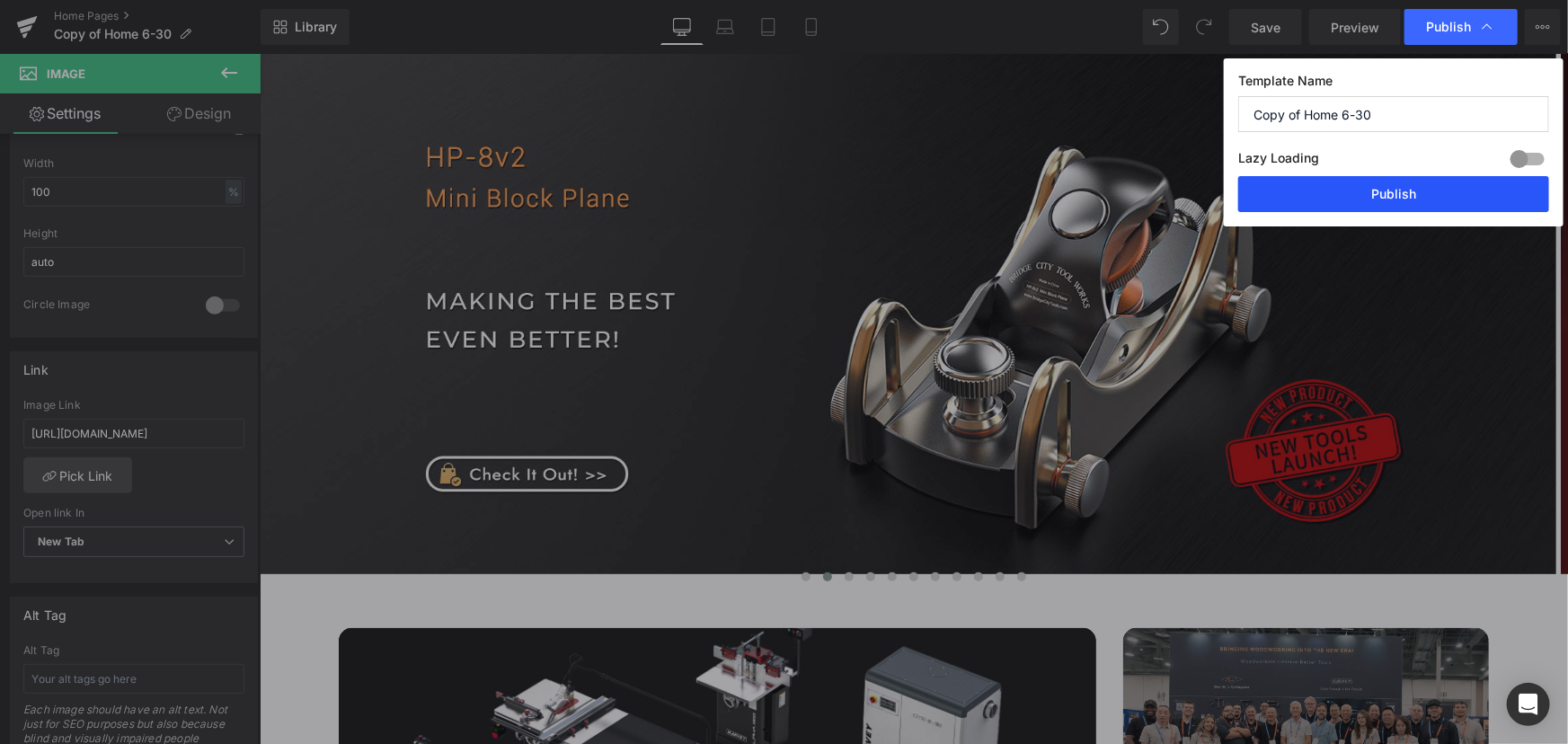
drag, startPoint x: 1426, startPoint y: 195, endPoint x: 1308, endPoint y: 254, distance: 131.9
click at [1426, 195] on button "Publish" at bounding box center [1393, 194] width 311 height 36
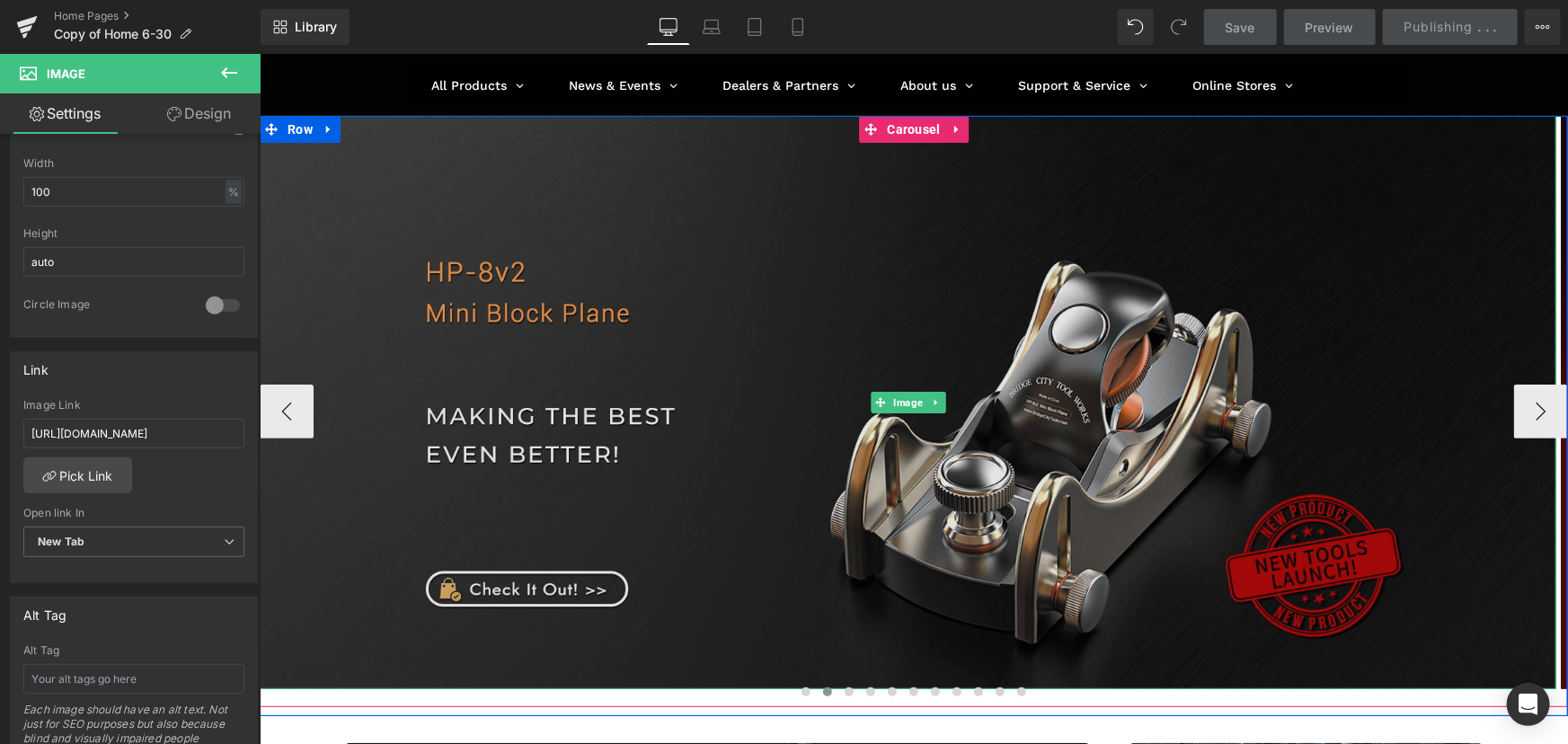
scroll to position [0, 0]
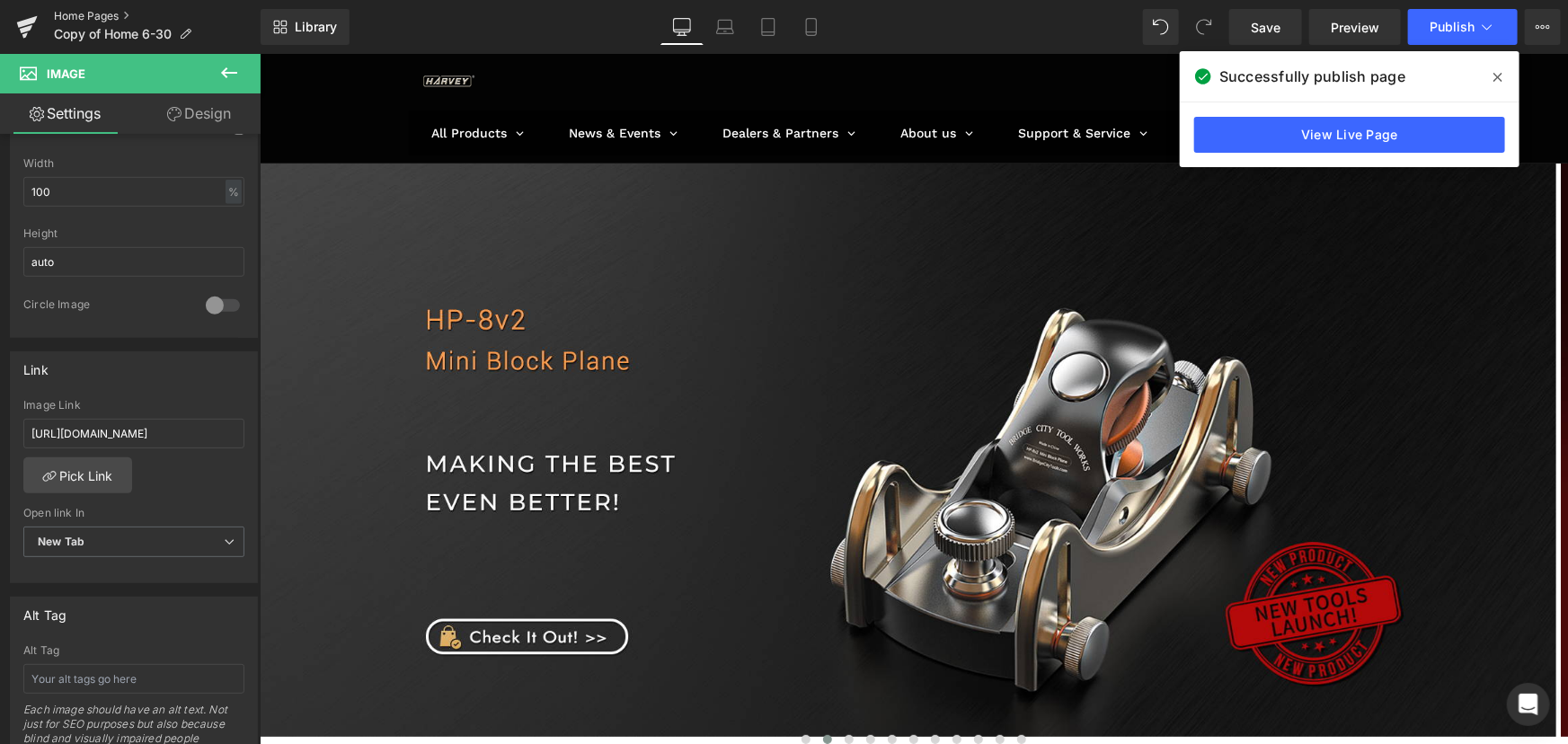
click at [72, 14] on link "Home Pages" at bounding box center [157, 16] width 207 height 14
